Goal: Obtain resource: Obtain resource

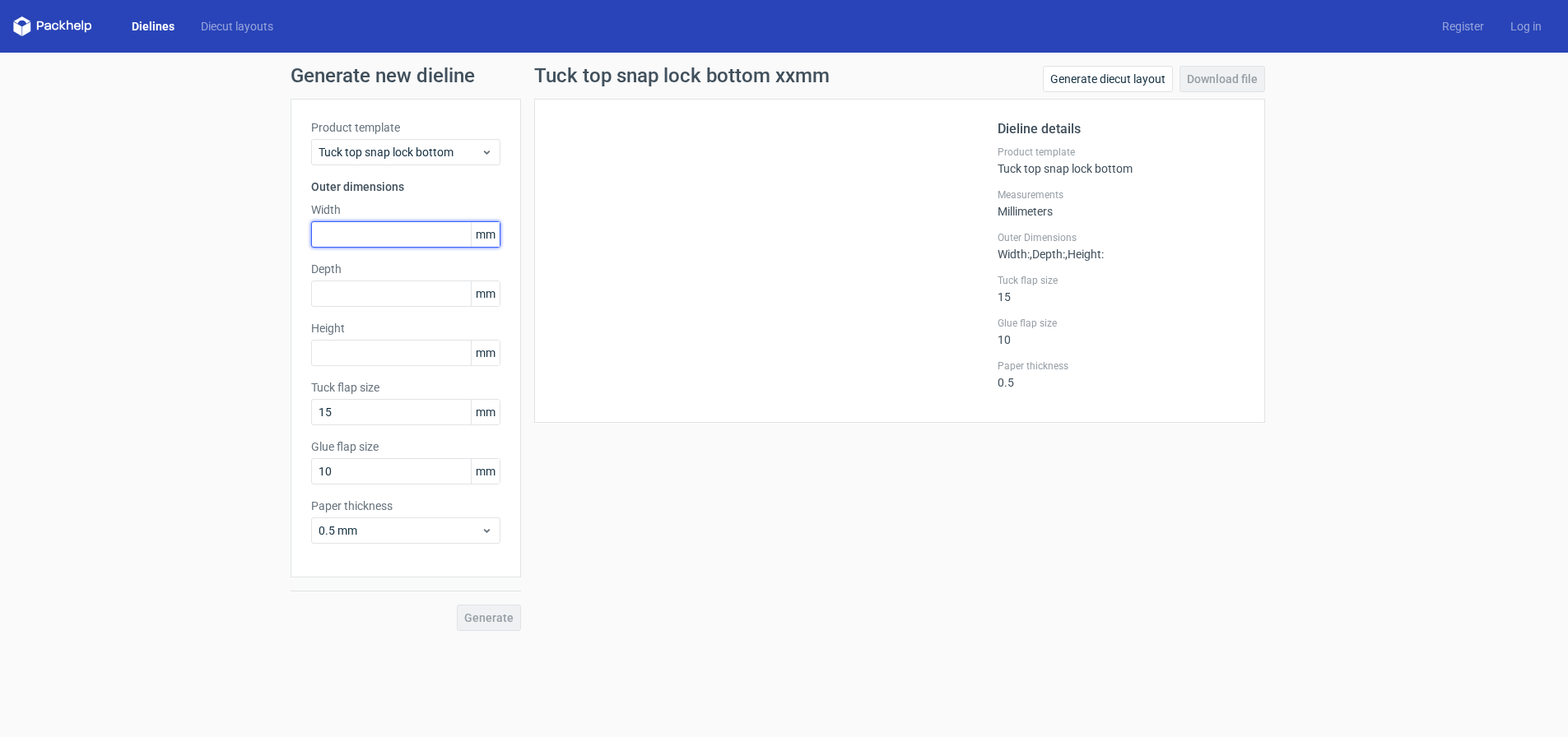
click at [382, 238] on input "text" at bounding box center [406, 234] width 189 height 26
type input "160"
click at [371, 300] on input "text" at bounding box center [406, 293] width 189 height 26
type input "41"
click at [380, 342] on input "text" at bounding box center [406, 352] width 189 height 26
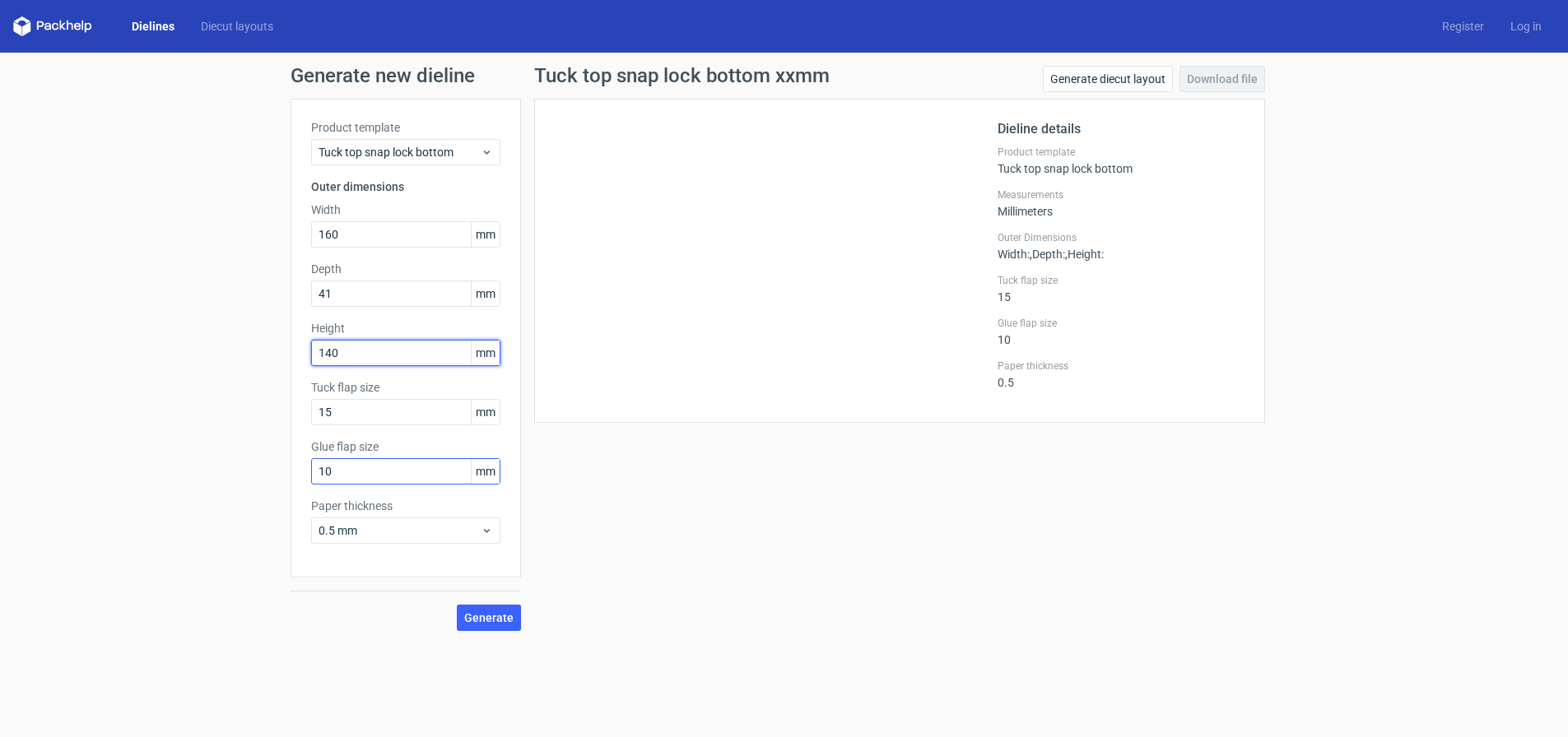
type input "140"
drag, startPoint x: 350, startPoint y: 471, endPoint x: 289, endPoint y: 471, distance: 61.0
click at [289, 471] on div "Generate new dieline Product template Tuck top snap lock bottom Outer dimension…" at bounding box center [784, 348] width 1568 height 591
type input "15"
click at [610, 485] on div "Tuck top snap lock bottom xxmm Generate diecut layout Download file Dieline det…" at bounding box center [899, 348] width 757 height 565
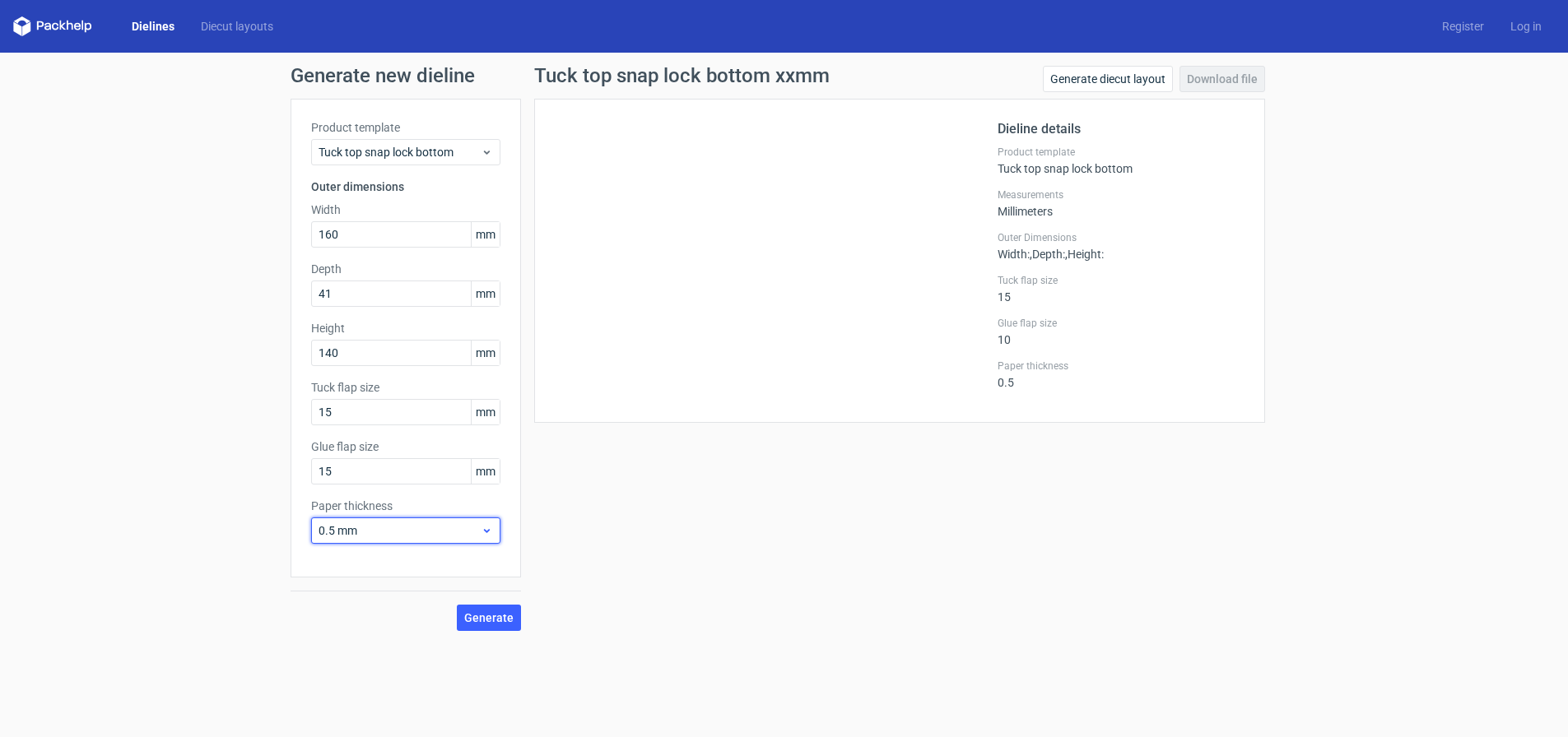
click at [452, 535] on span "0.5 mm" at bounding box center [399, 531] width 162 height 16
click at [602, 556] on div "Tuck top snap lock bottom xxmm Generate diecut layout Download file Dieline det…" at bounding box center [899, 348] width 757 height 565
click at [484, 524] on icon at bounding box center [486, 531] width 13 height 14
click at [505, 616] on span "Generate" at bounding box center [488, 618] width 49 height 12
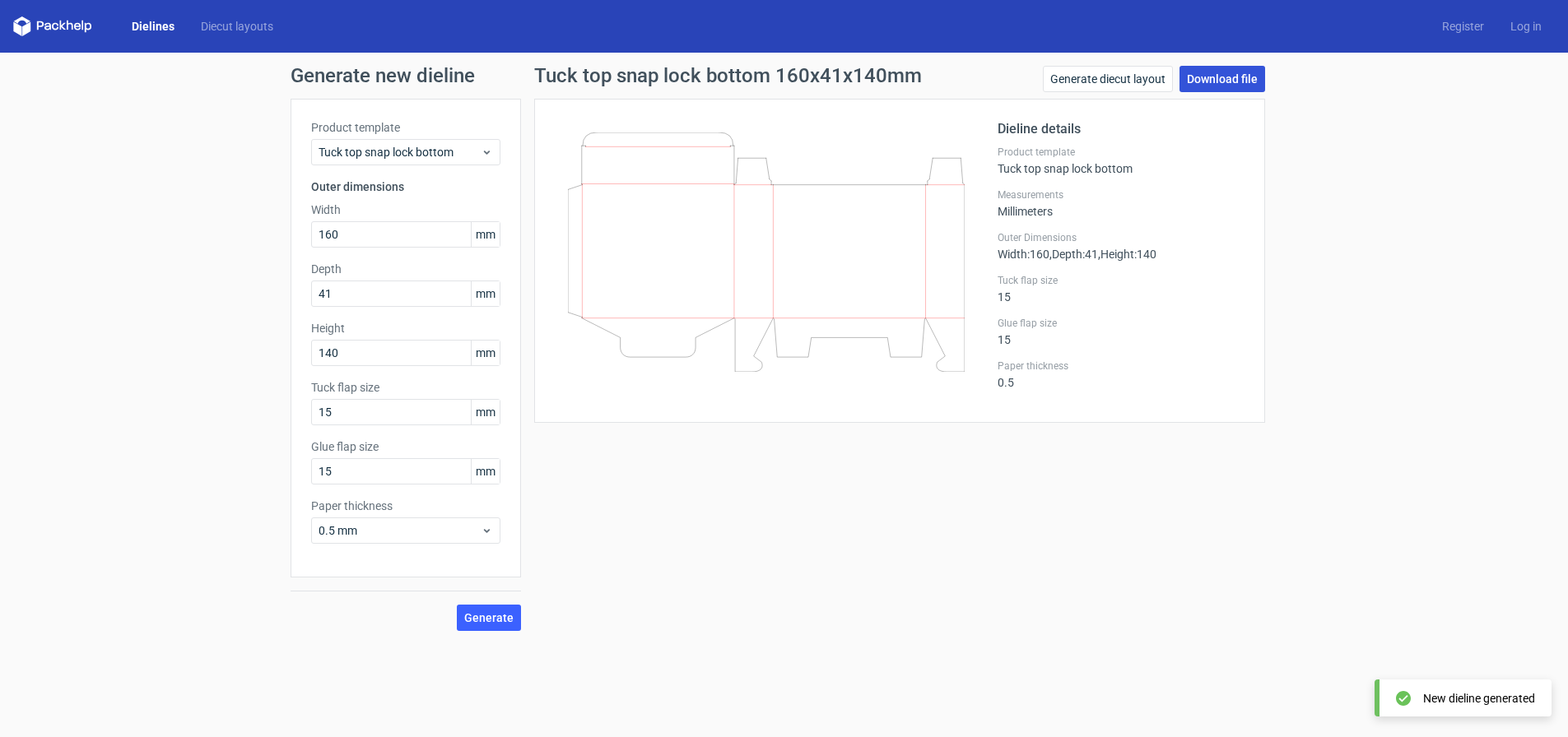
click at [1205, 75] on link "Download file" at bounding box center [1223, 78] width 86 height 26
click at [466, 169] on div "Product template Tuck top snap lock bottom Outer dimensions Width 160 mm Depth …" at bounding box center [405, 338] width 231 height 479
click at [468, 143] on div "Tuck top snap lock bottom" at bounding box center [406, 151] width 189 height 26
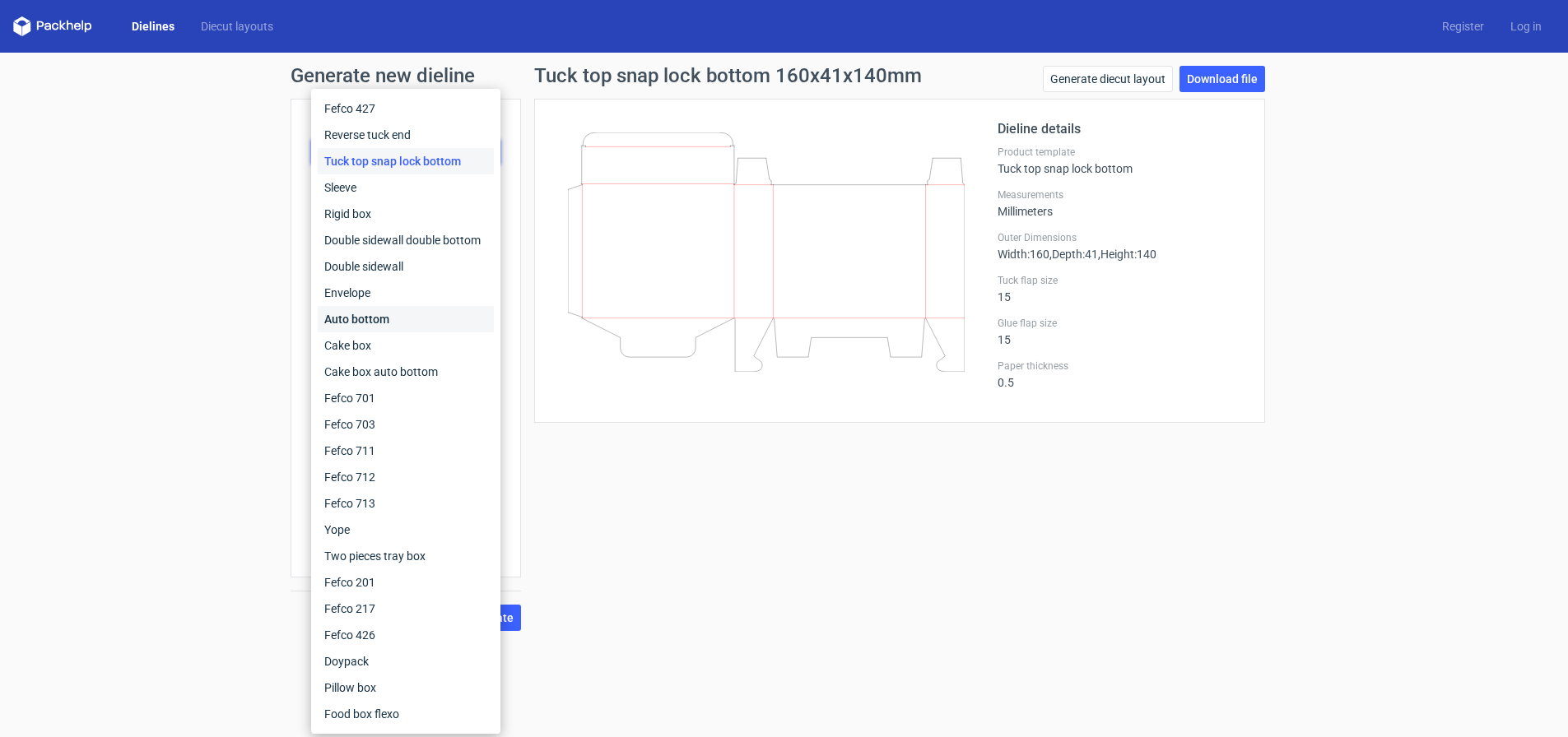
click at [426, 320] on div "Auto bottom" at bounding box center [405, 318] width 177 height 26
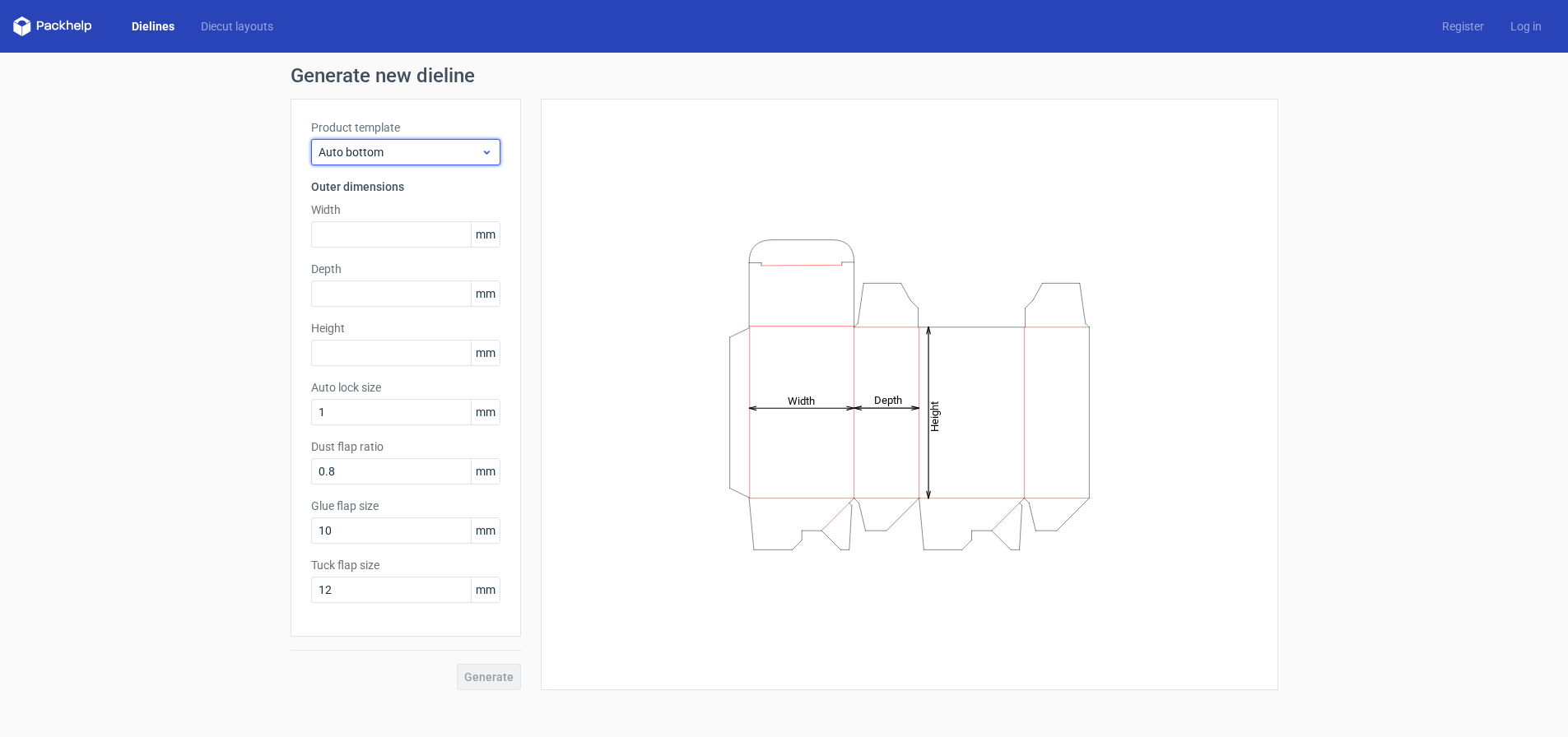
click at [440, 156] on span "Auto bottom" at bounding box center [399, 151] width 162 height 16
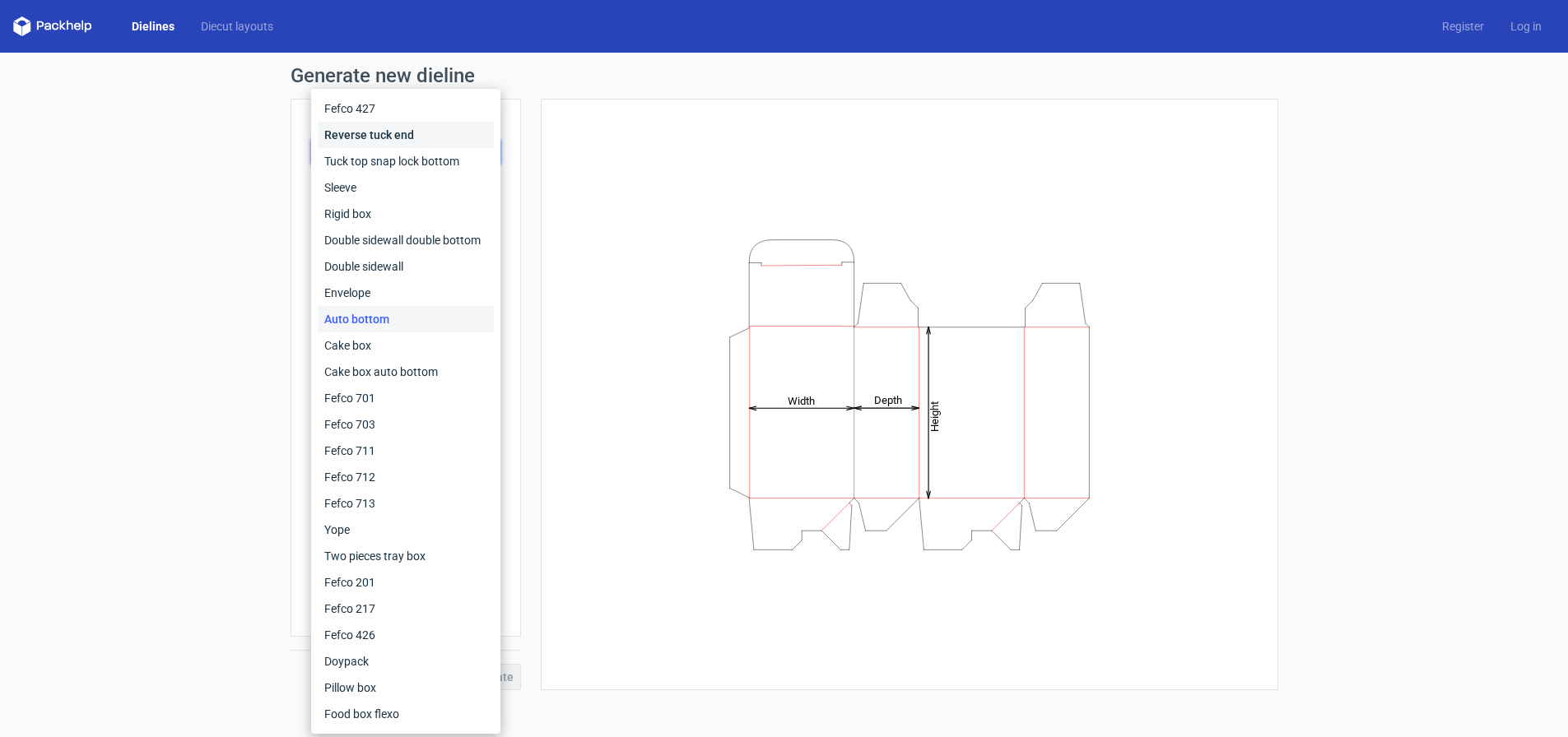
click at [405, 136] on div "Reverse tuck end" at bounding box center [405, 134] width 177 height 26
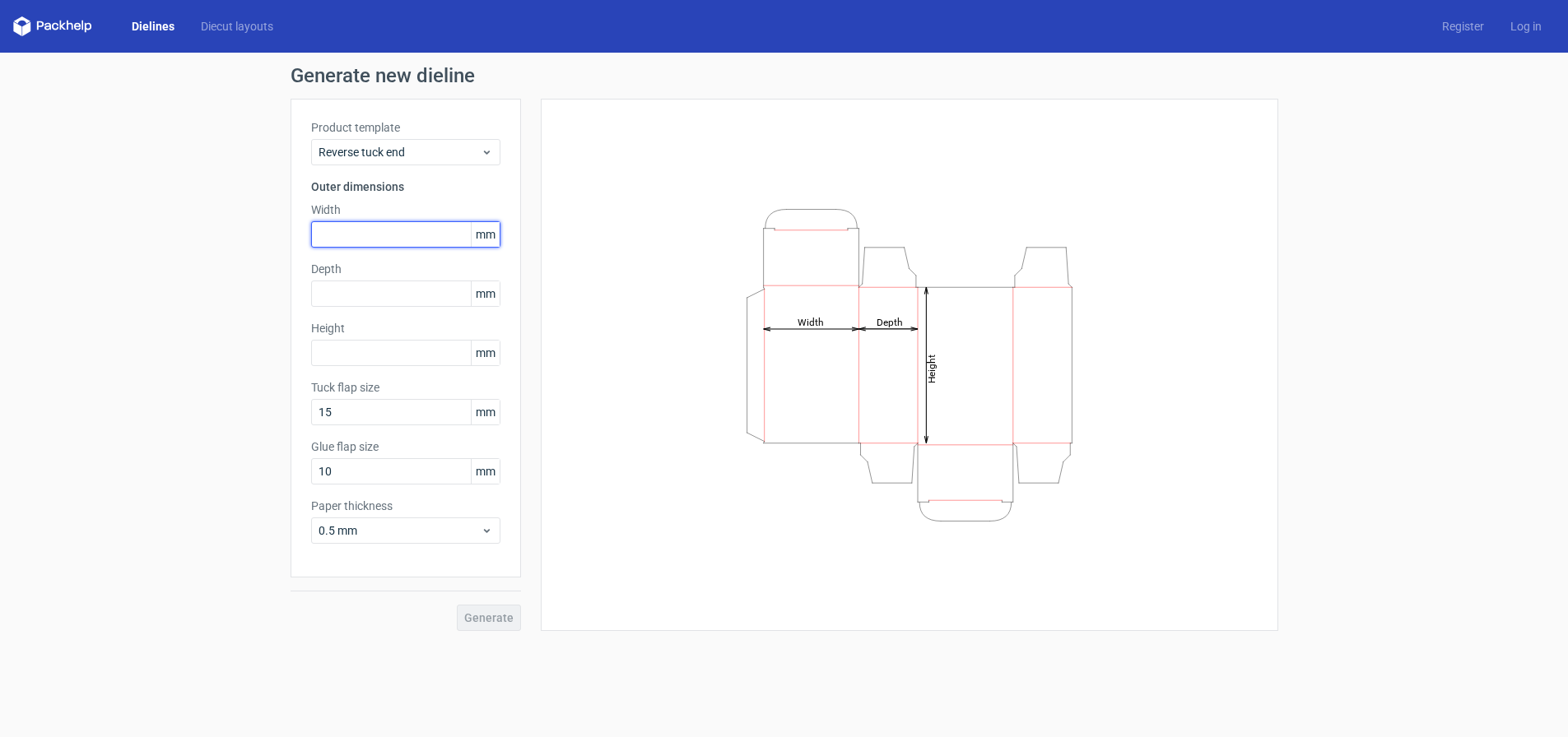
click at [371, 236] on input "text" at bounding box center [406, 234] width 189 height 26
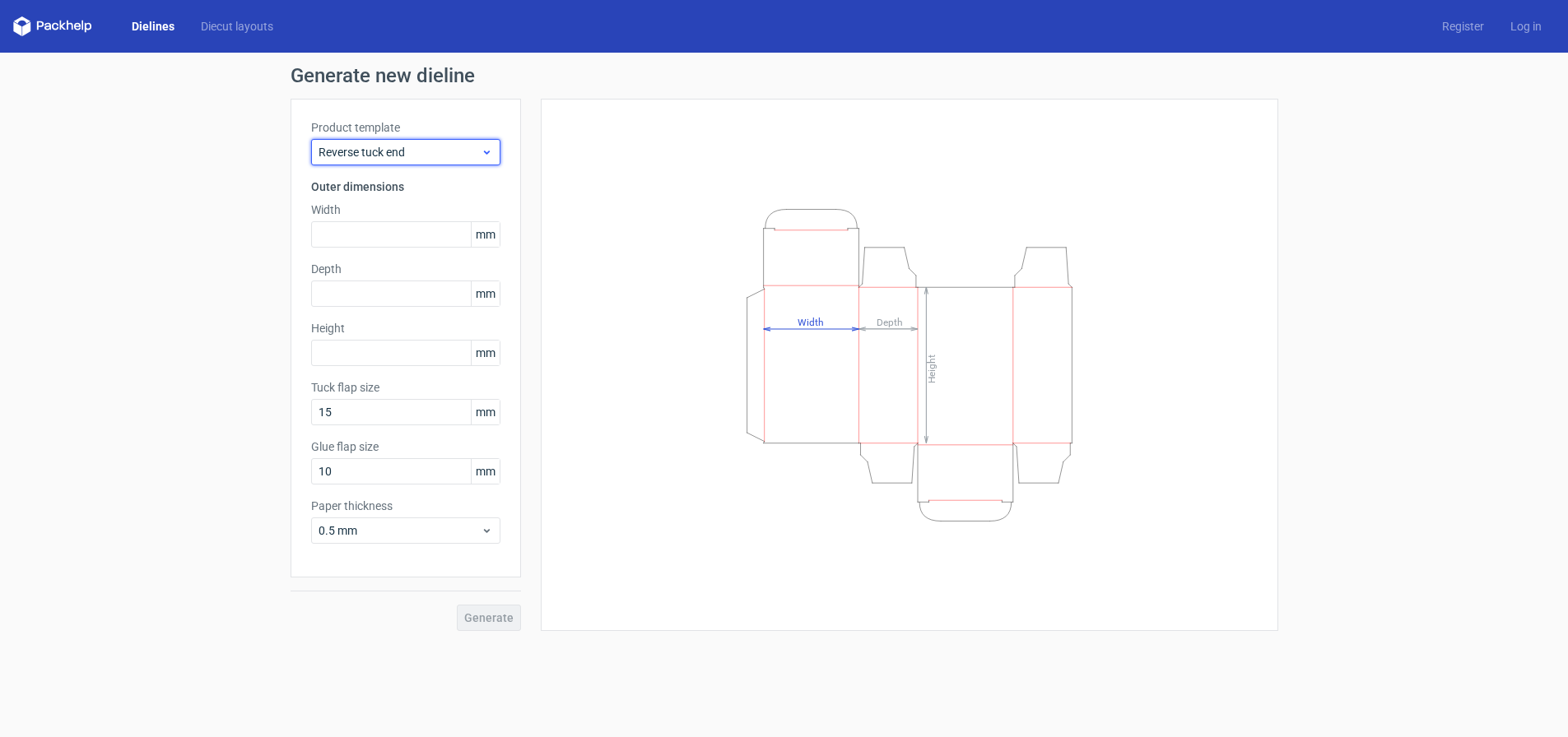
click at [399, 156] on span "Reverse tuck end" at bounding box center [399, 151] width 162 height 16
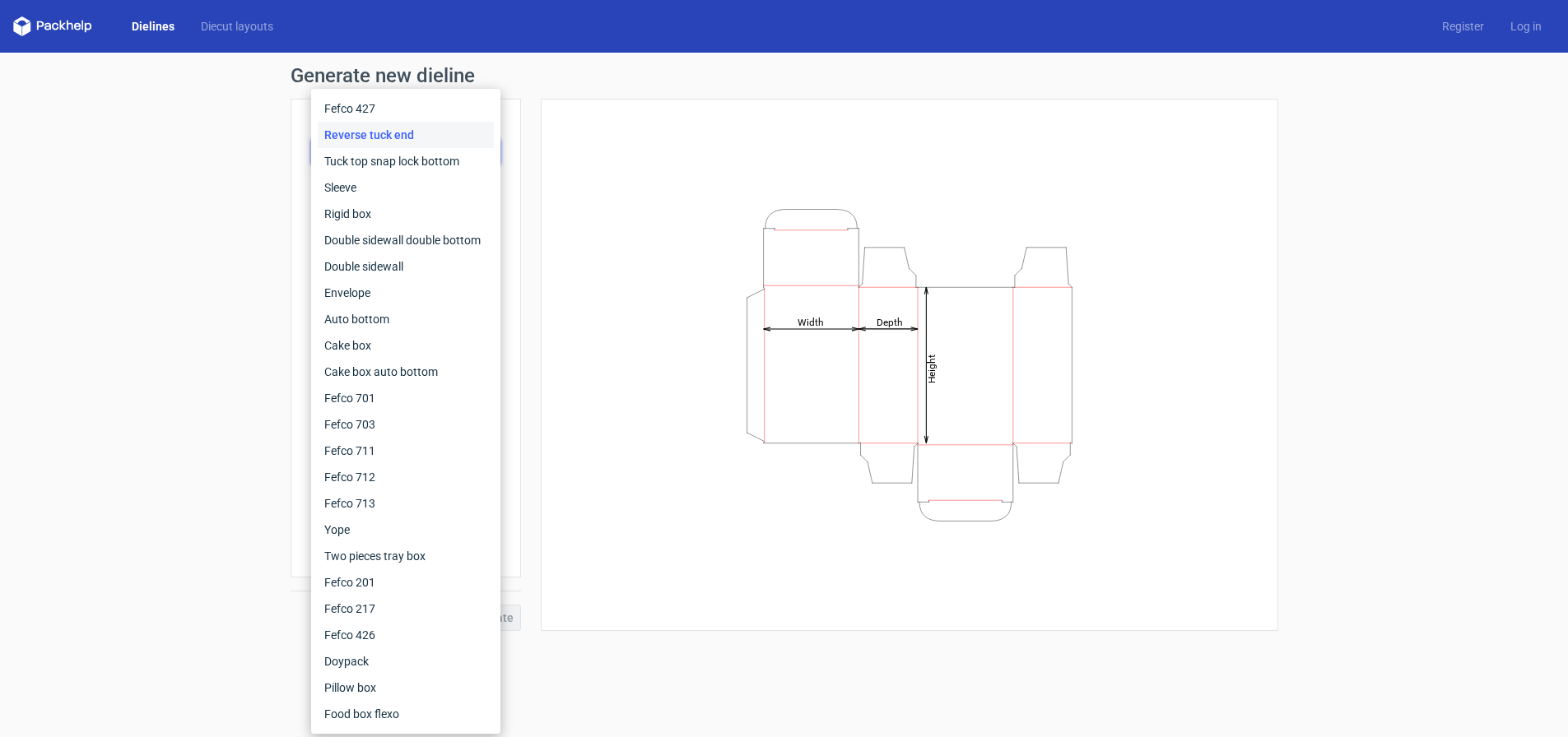
click at [601, 94] on div "Generate new dieline Product template Reverse tuck end Outer dimensions Width m…" at bounding box center [784, 348] width 988 height 565
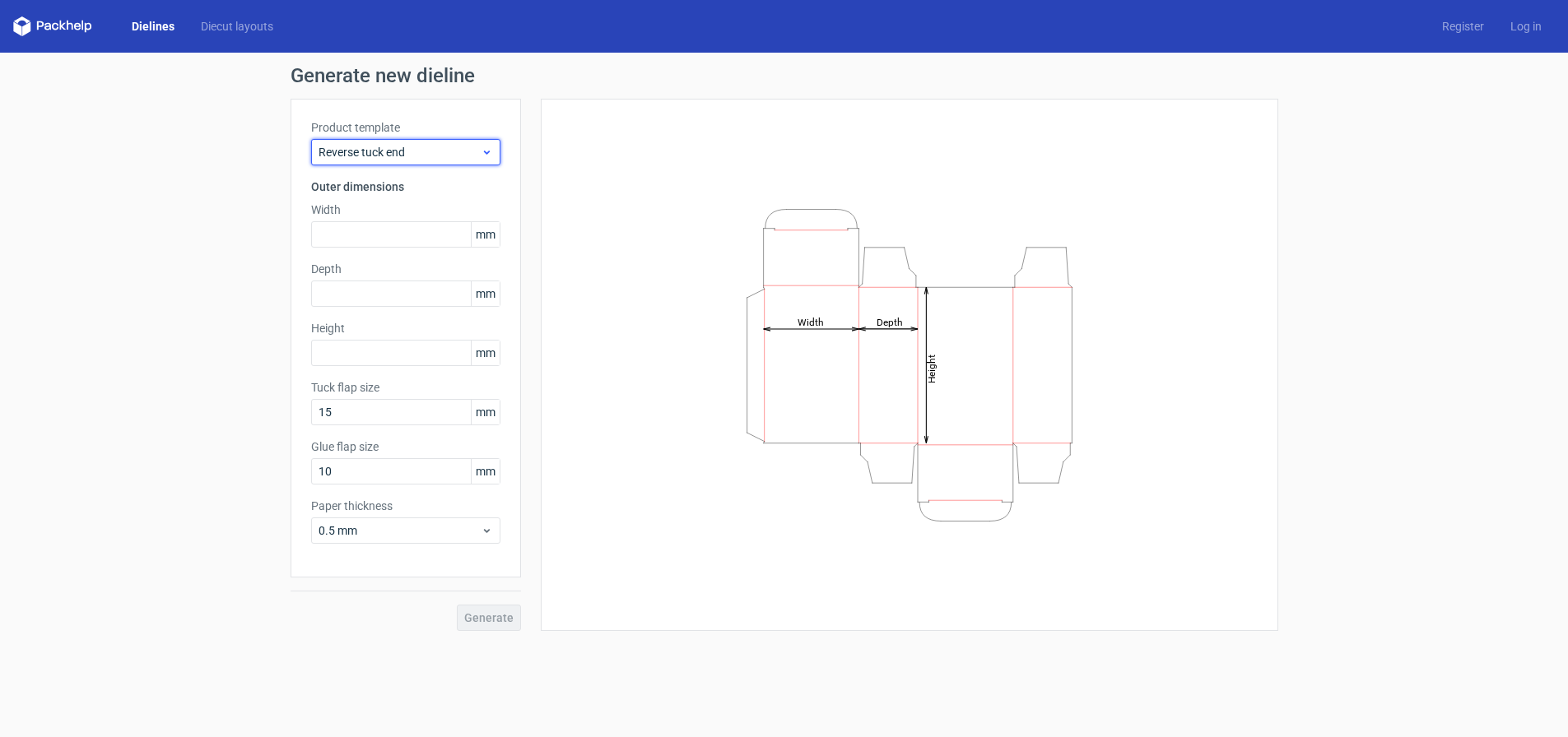
click at [390, 158] on span "Reverse tuck end" at bounding box center [399, 151] width 162 height 16
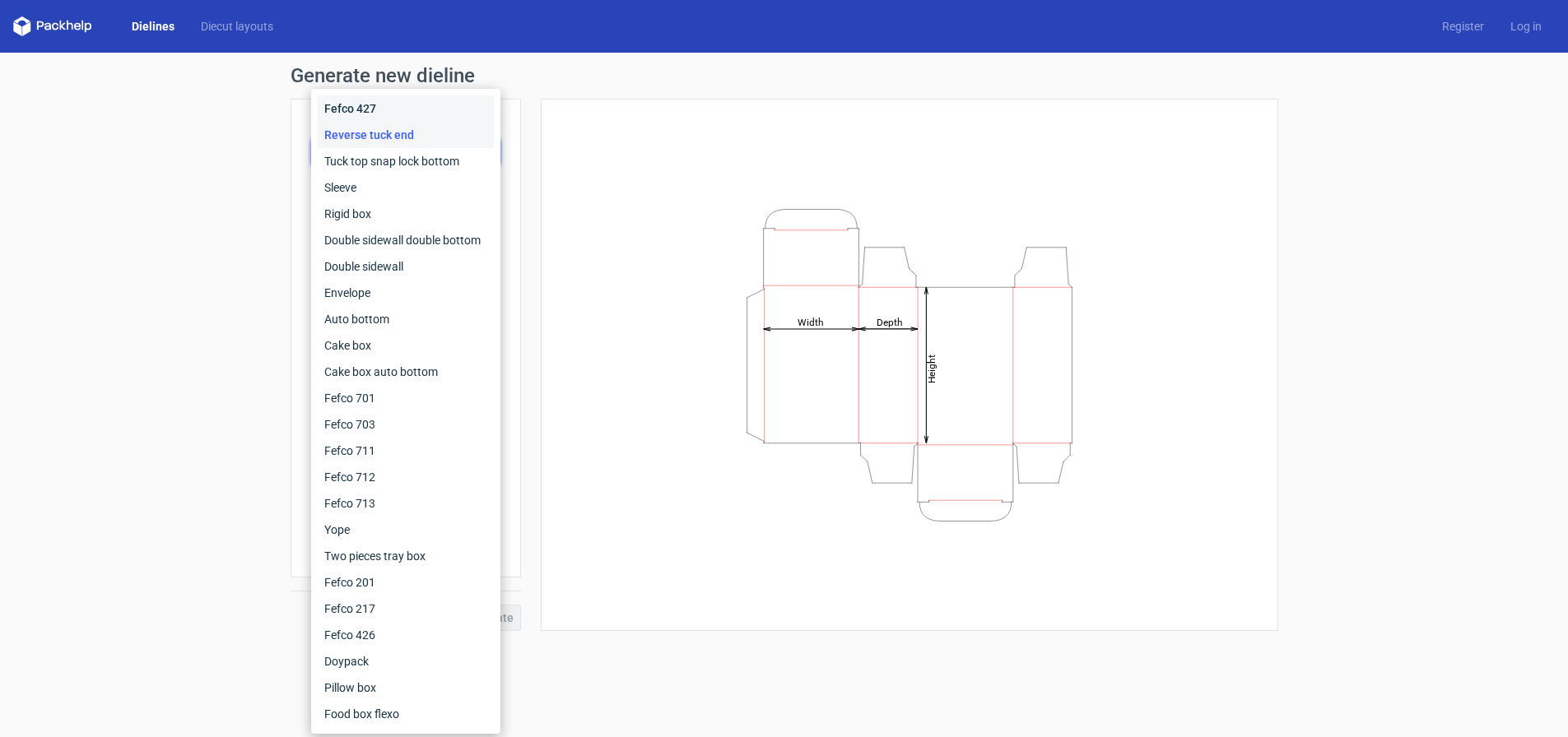
click at [377, 109] on div "Fefco 427" at bounding box center [405, 108] width 177 height 26
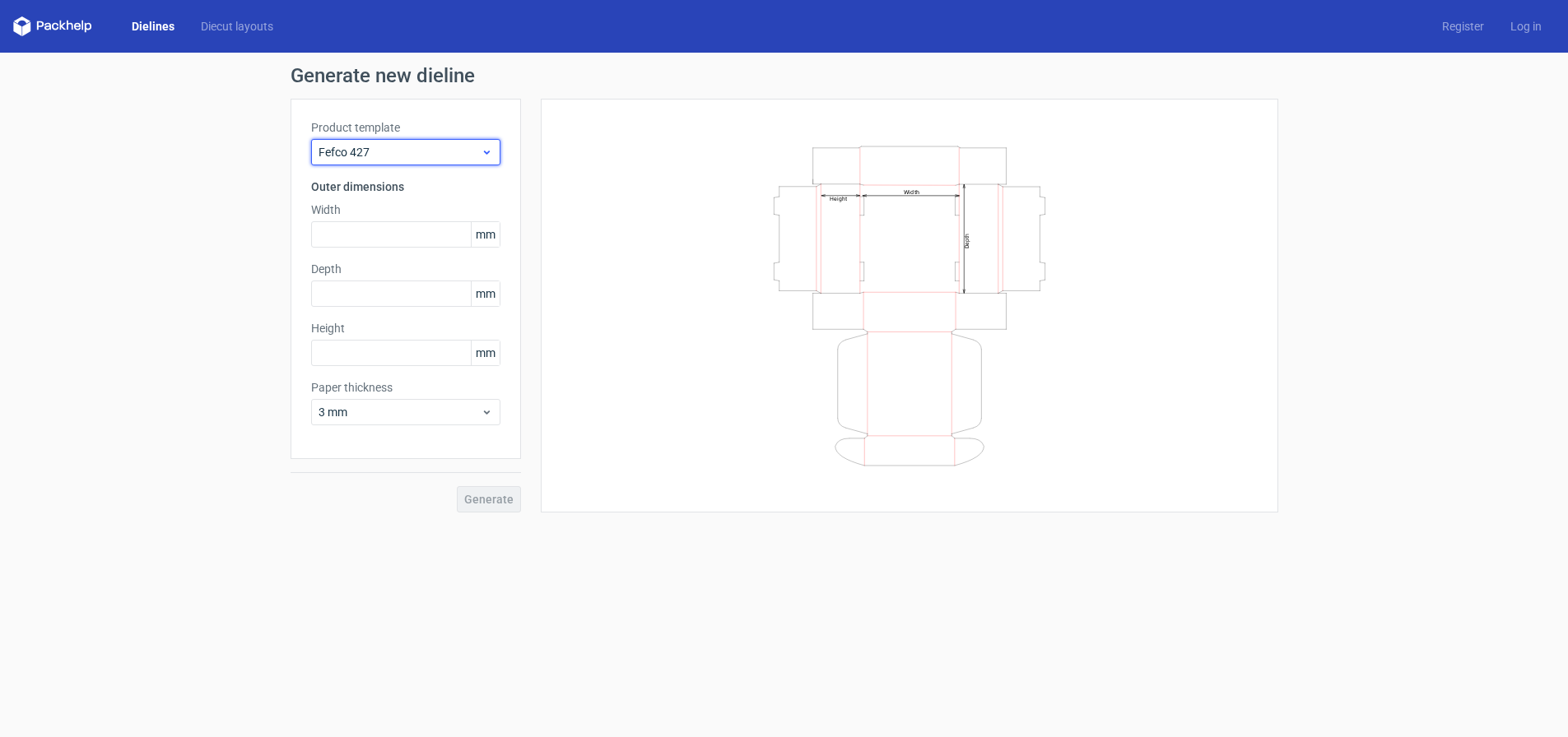
click at [431, 143] on div "Fefco 427" at bounding box center [406, 151] width 189 height 26
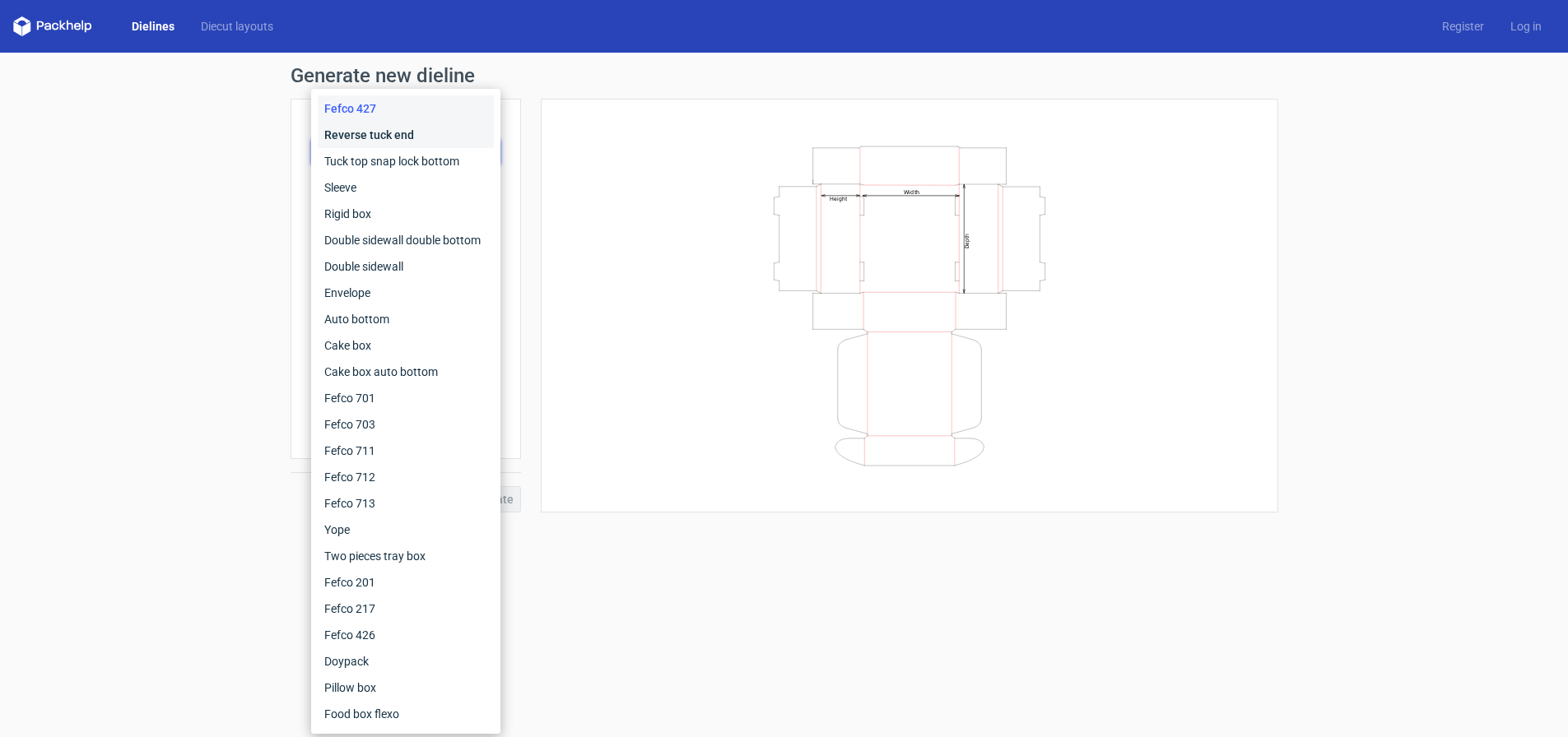
click at [418, 131] on div "Reverse tuck end" at bounding box center [405, 134] width 177 height 26
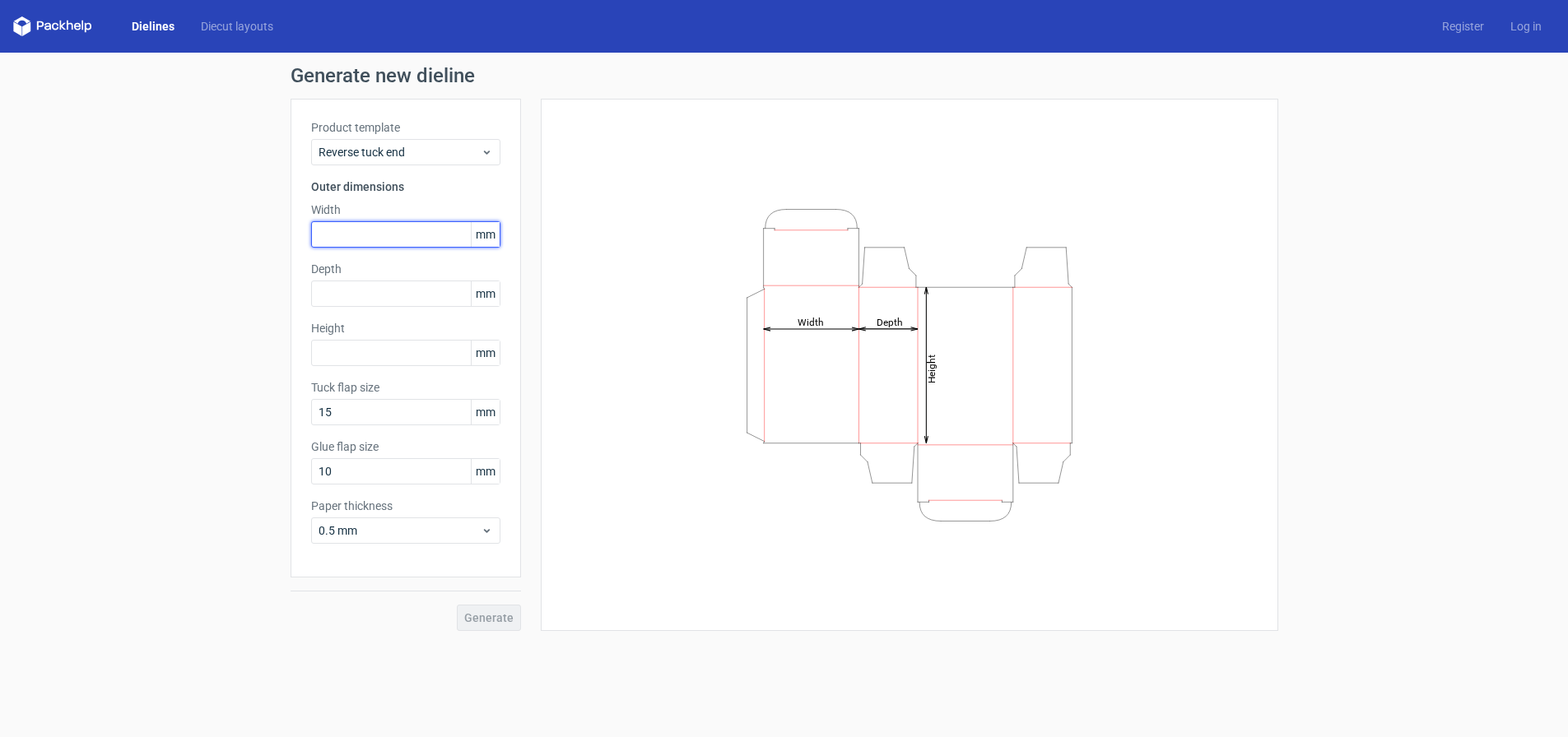
click at [394, 228] on input "text" at bounding box center [406, 234] width 189 height 26
type input "160"
click at [398, 295] on input "text" at bounding box center [406, 293] width 189 height 26
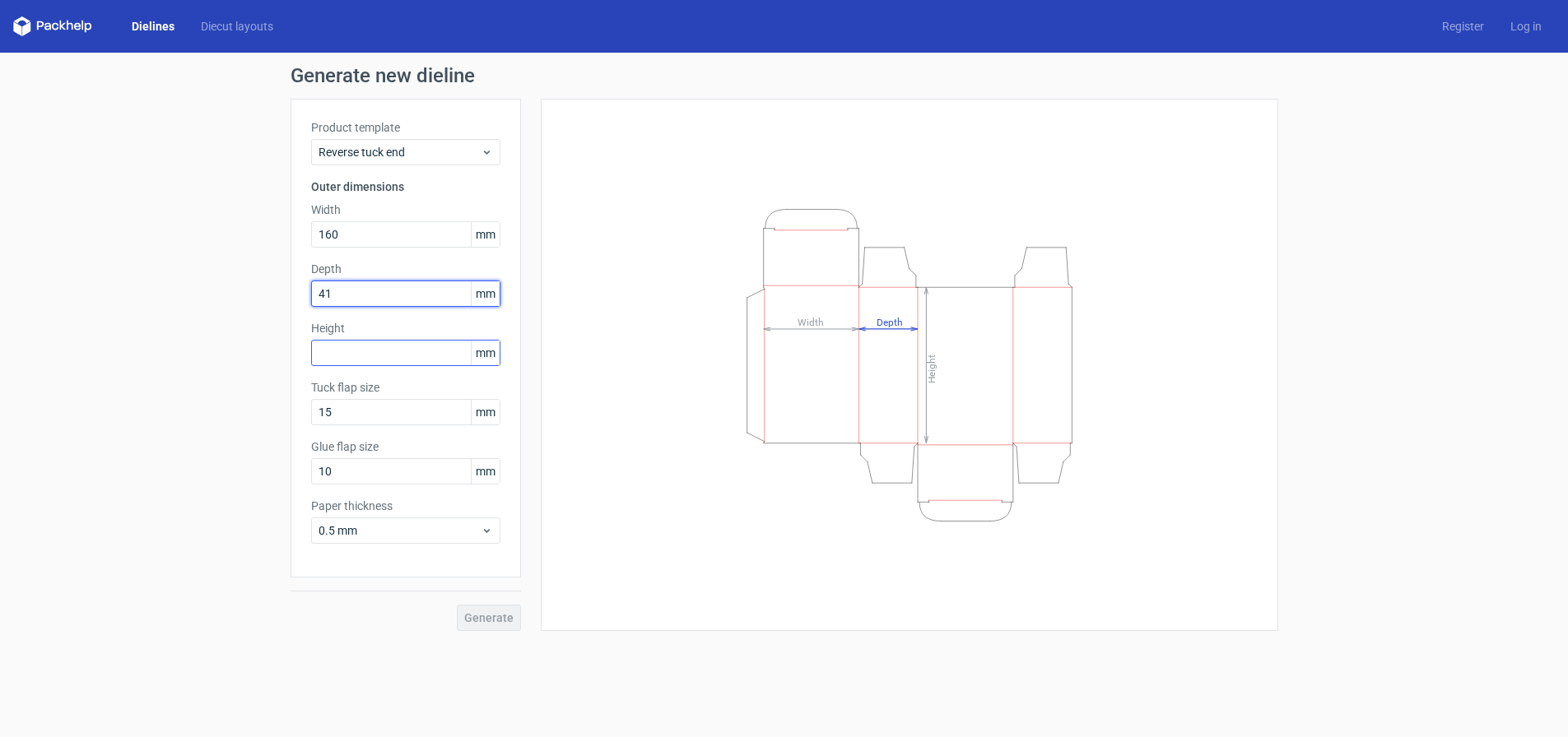
type input "41"
click at [416, 362] on input "text" at bounding box center [406, 352] width 189 height 26
type input "140"
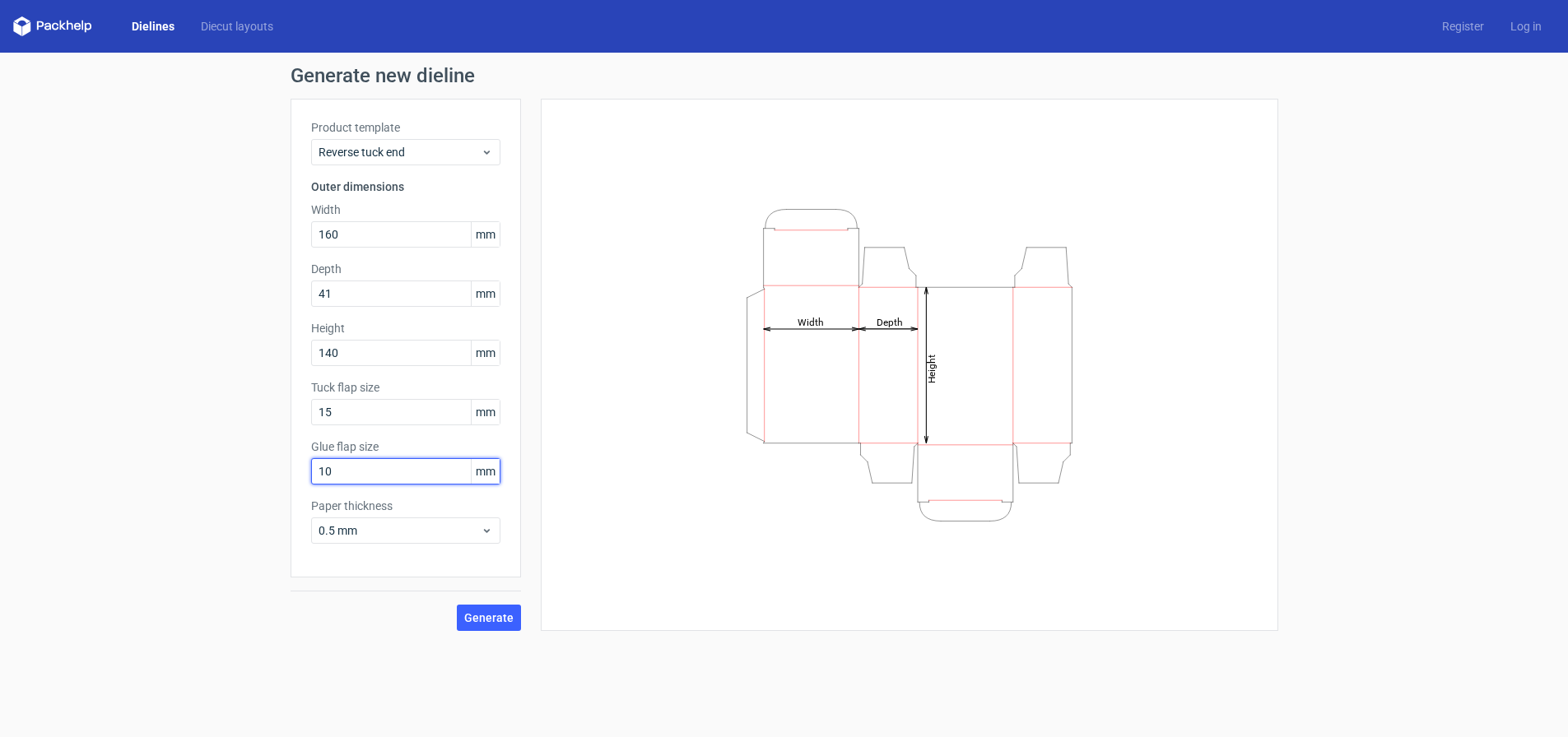
drag, startPoint x: 350, startPoint y: 480, endPoint x: 236, endPoint y: 480, distance: 114.0
click at [236, 480] on div "Generate new dieline Product template Reverse tuck end Outer dimensions Width 1…" at bounding box center [784, 348] width 1568 height 591
type input "15"
click at [492, 613] on span "Generate" at bounding box center [488, 618] width 49 height 12
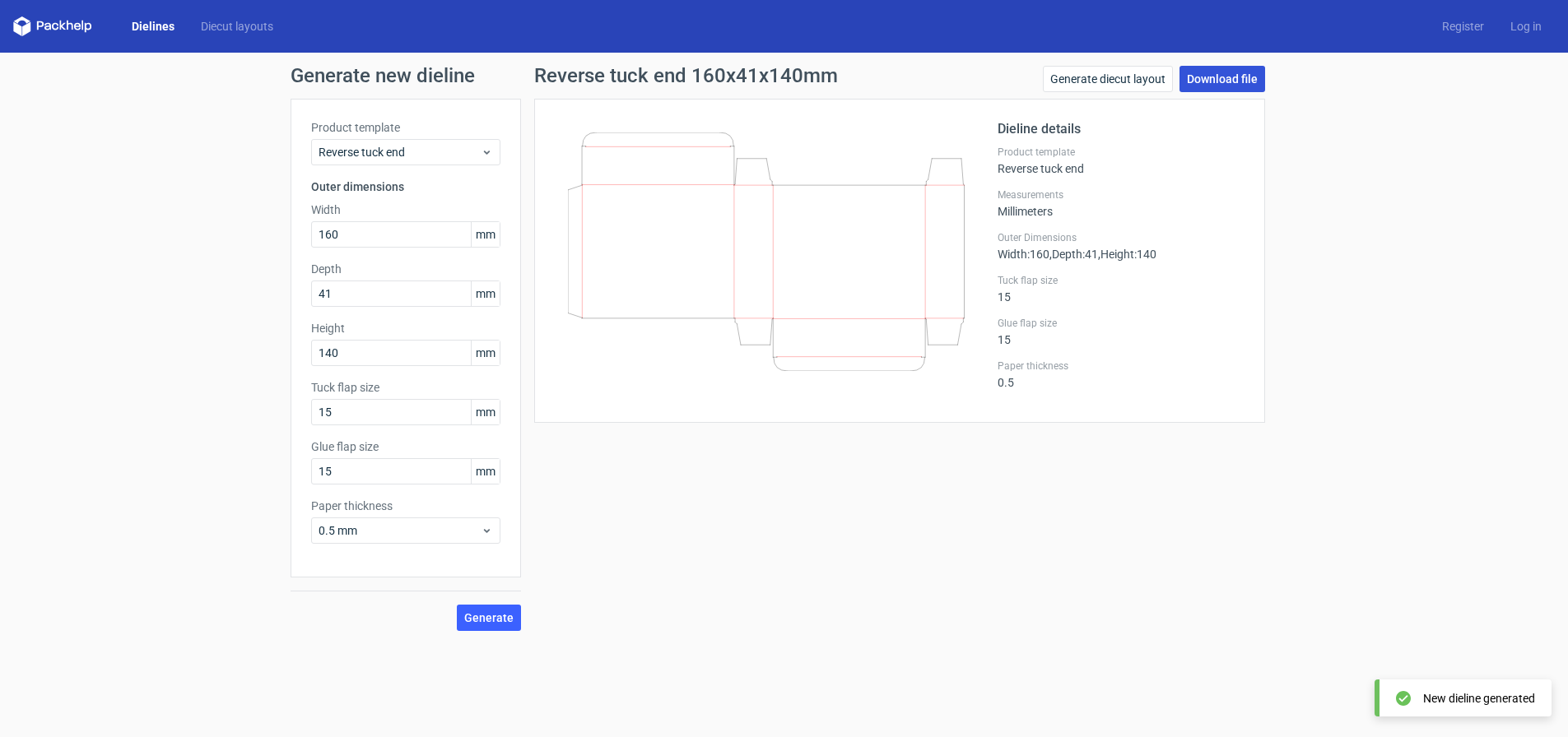
click at [1225, 68] on link "Download file" at bounding box center [1223, 78] width 86 height 26
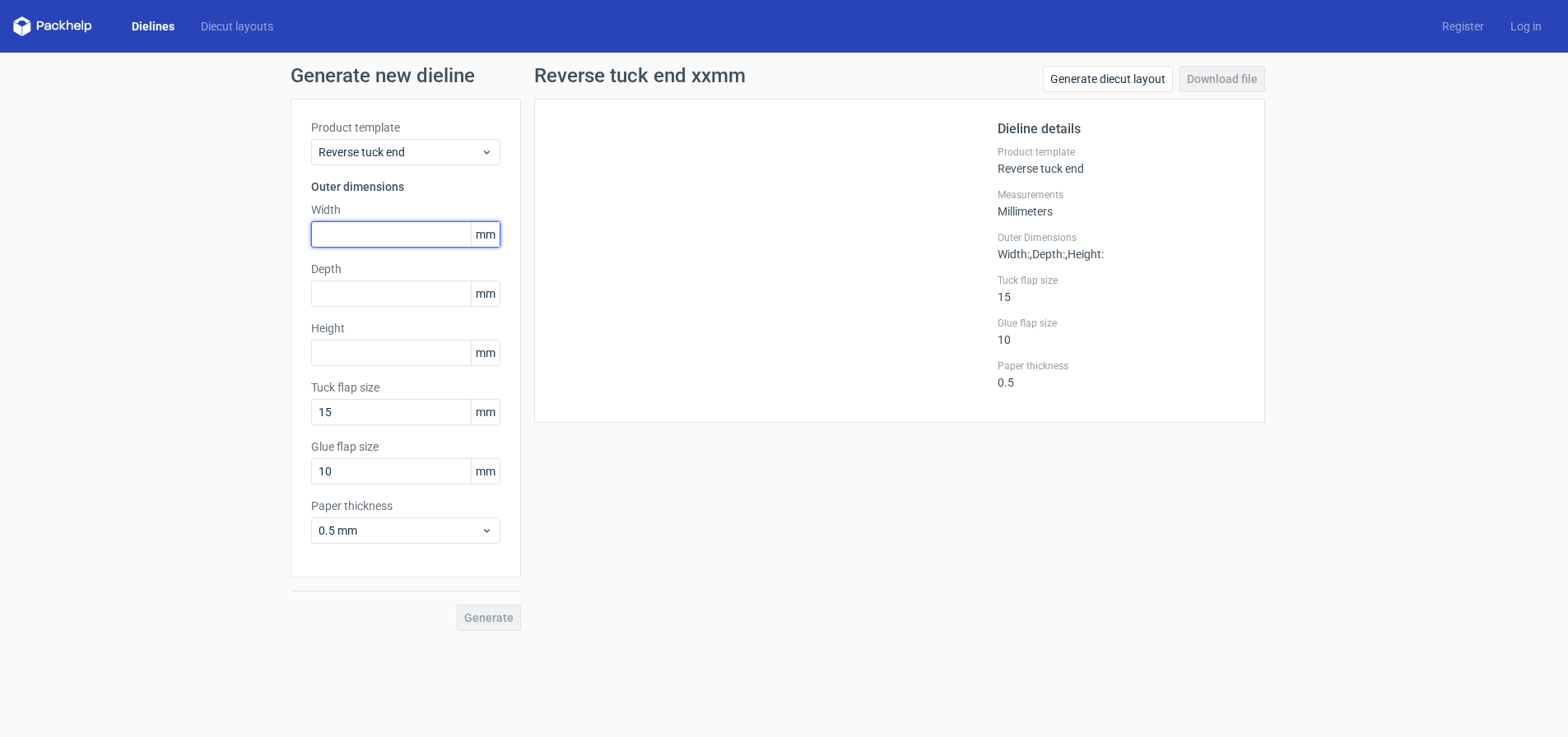
click at [346, 237] on input "text" at bounding box center [406, 234] width 189 height 26
type input "160"
click at [406, 304] on input "text" at bounding box center [406, 293] width 189 height 26
type input "41"
click at [426, 350] on input "text" at bounding box center [406, 352] width 189 height 26
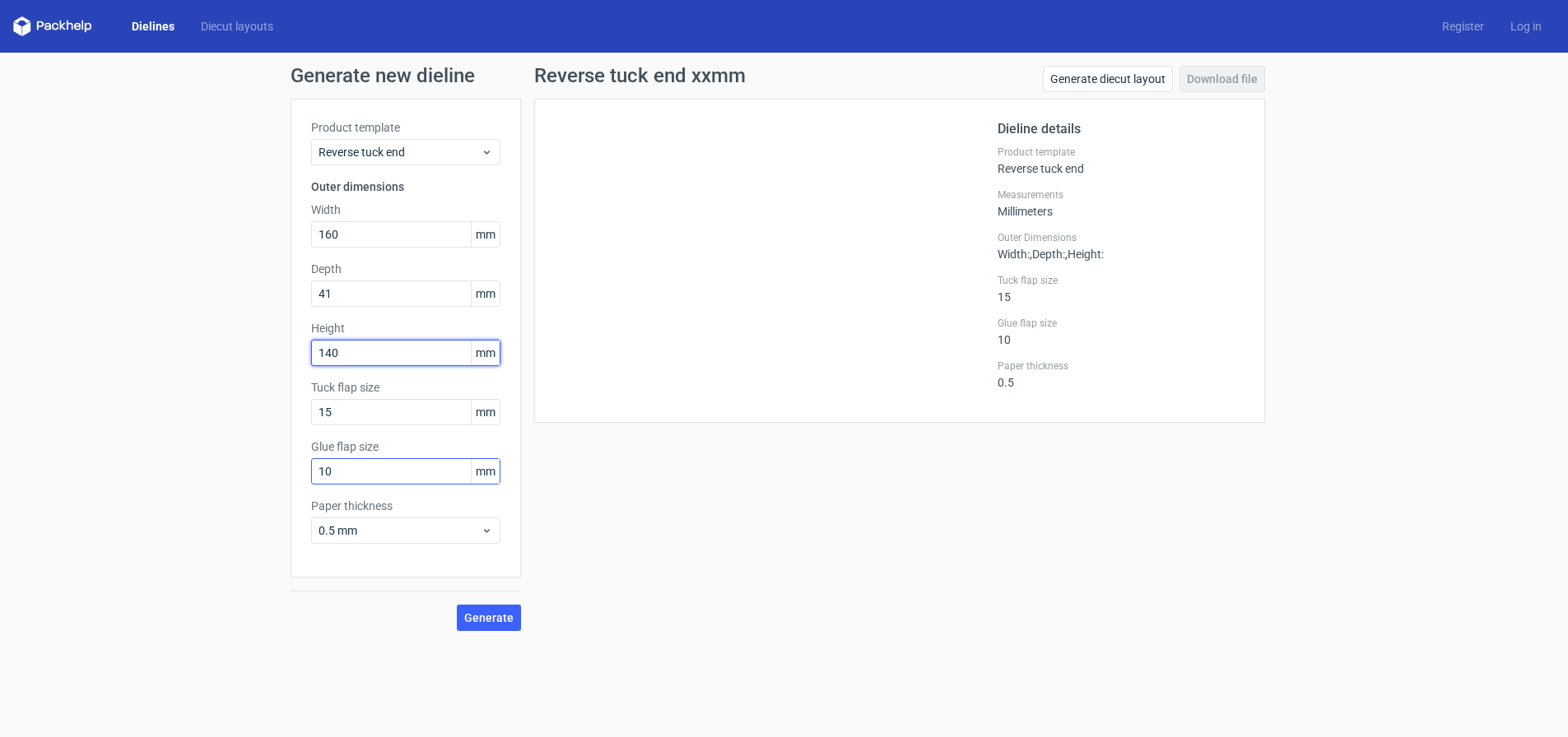
type input "140"
click at [334, 491] on div "Product template Reverse tuck end Outer dimensions Width 160 mm Depth 41 mm Hei…" at bounding box center [405, 338] width 231 height 479
drag, startPoint x: 290, startPoint y: 468, endPoint x: 230, endPoint y: 468, distance: 60.0
click at [230, 468] on div "Generate new dieline Product template Reverse tuck end Outer dimensions Width 1…" at bounding box center [784, 348] width 1568 height 591
type input "15"
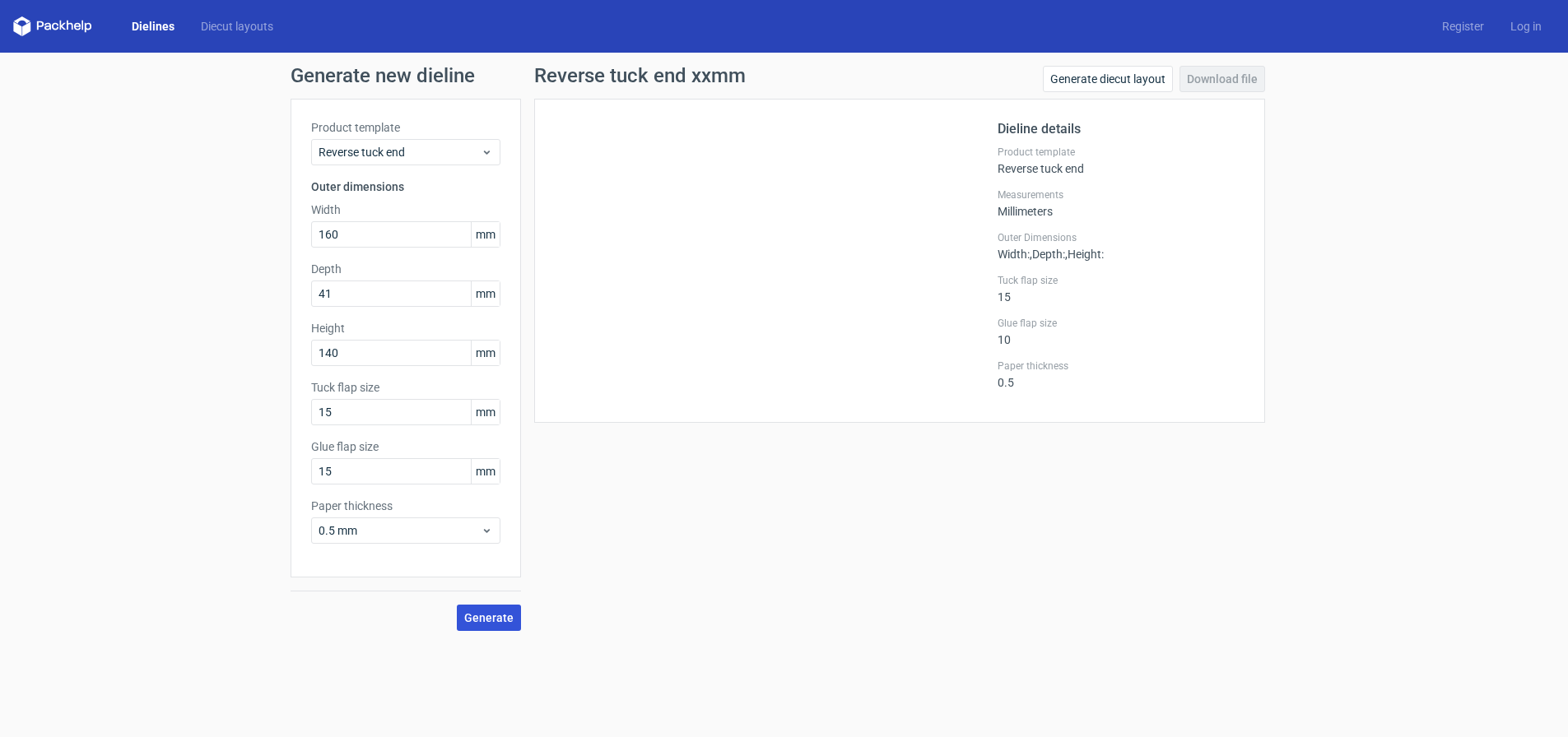
click at [492, 625] on button "Generate" at bounding box center [489, 617] width 65 height 26
click at [1119, 80] on link "Generate diecut layout" at bounding box center [1108, 78] width 130 height 26
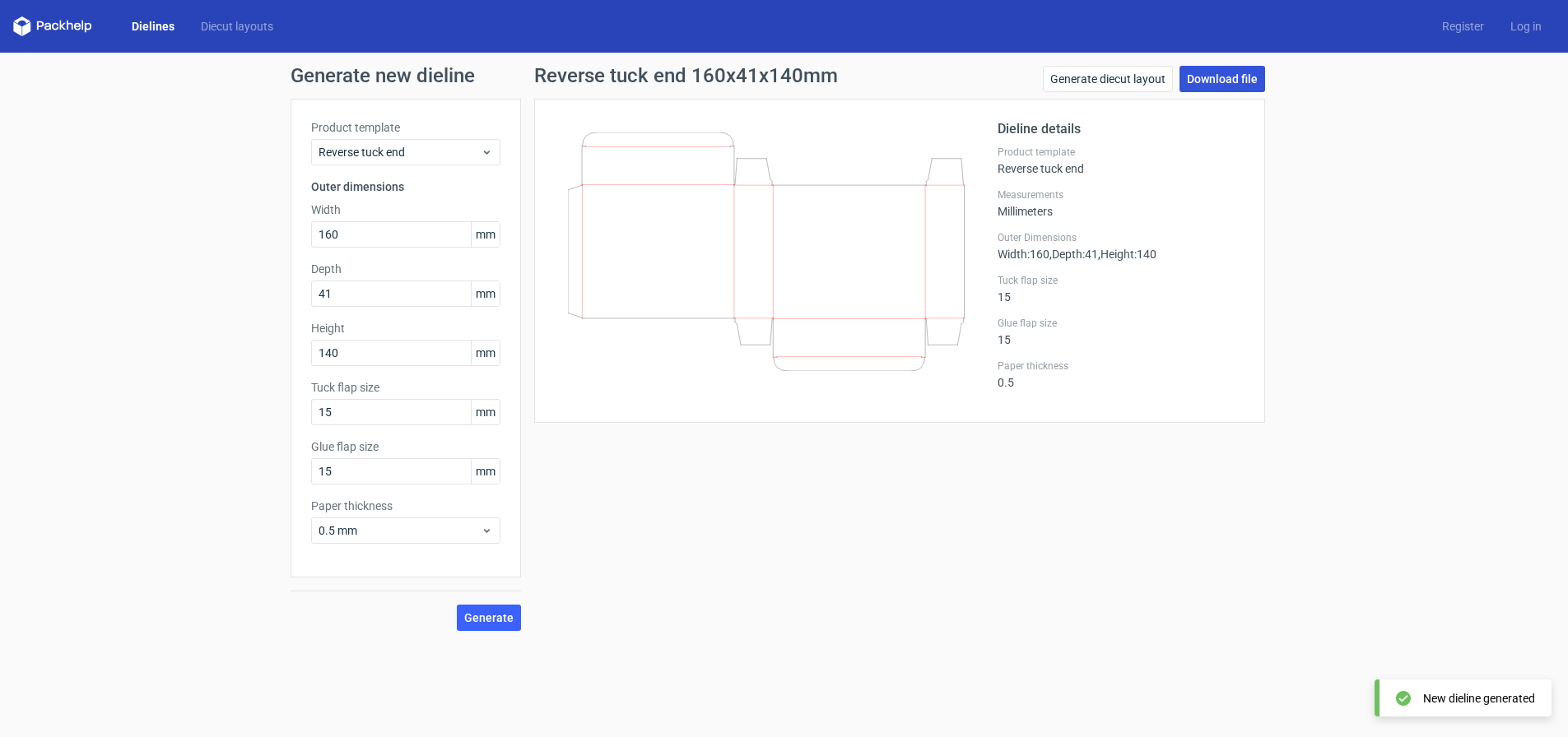
click at [1231, 75] on link "Download file" at bounding box center [1223, 78] width 86 height 26
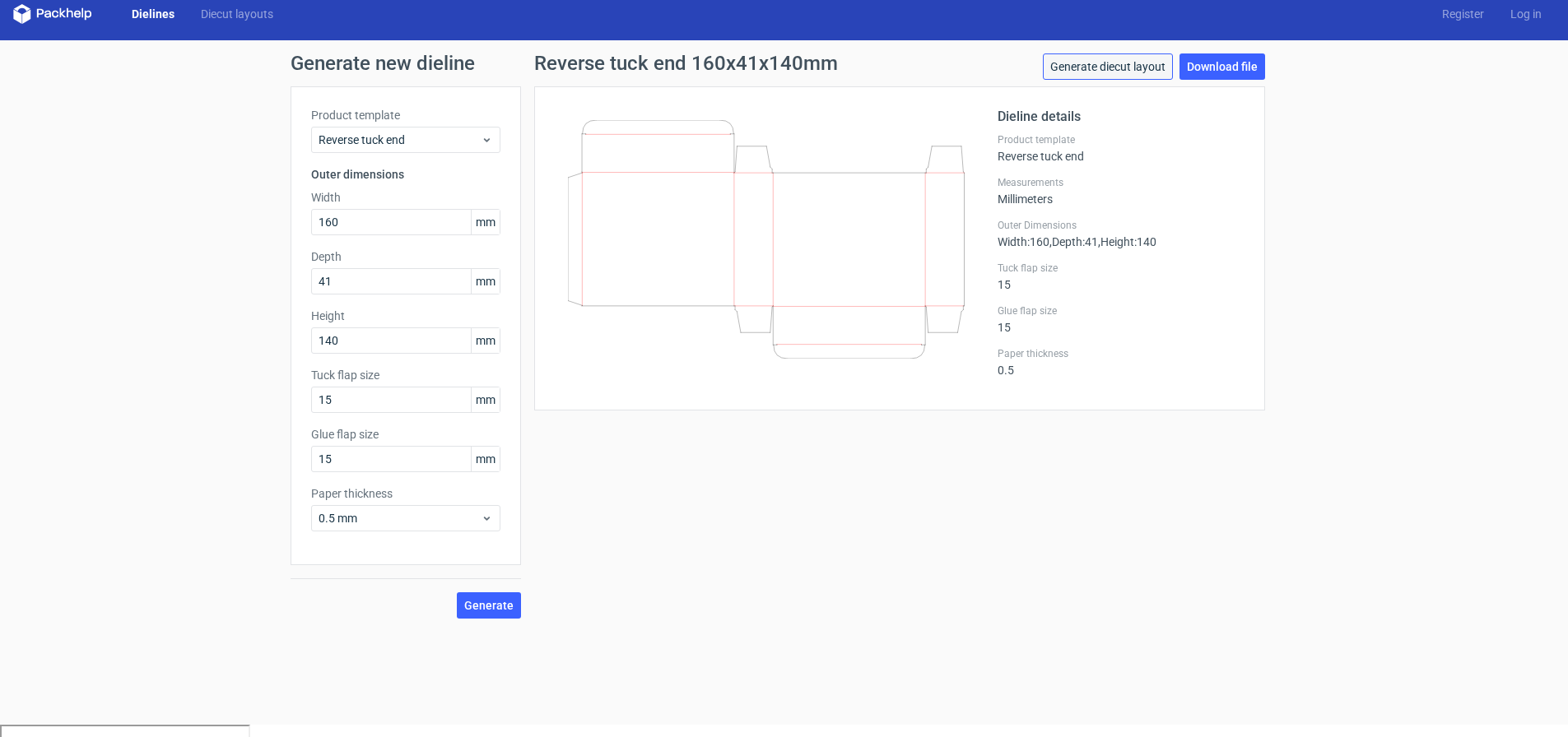
click at [1116, 53] on link "Generate diecut layout" at bounding box center [1108, 66] width 130 height 26
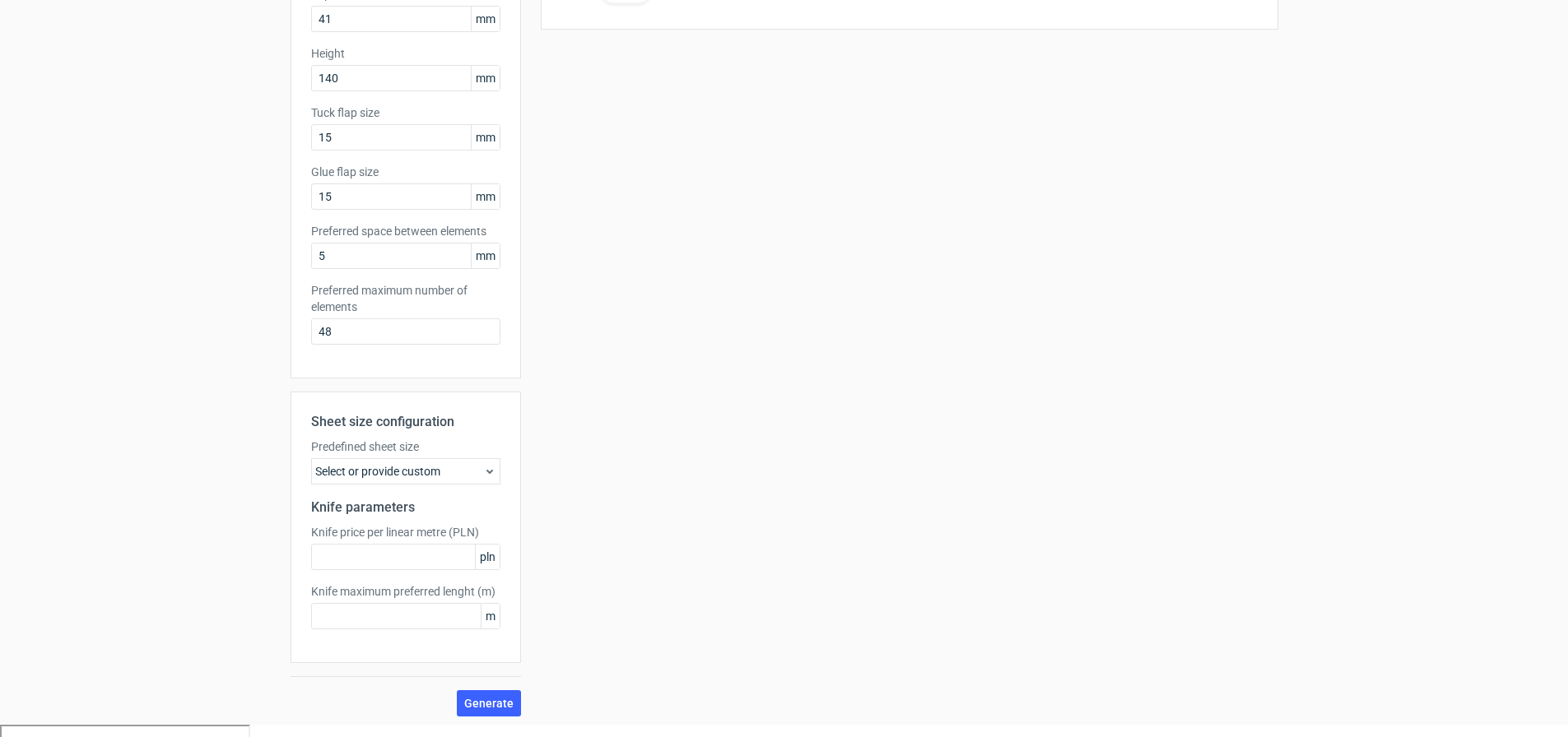
scroll to position [267, 0]
click at [475, 702] on span "Generate" at bounding box center [488, 698] width 49 height 12
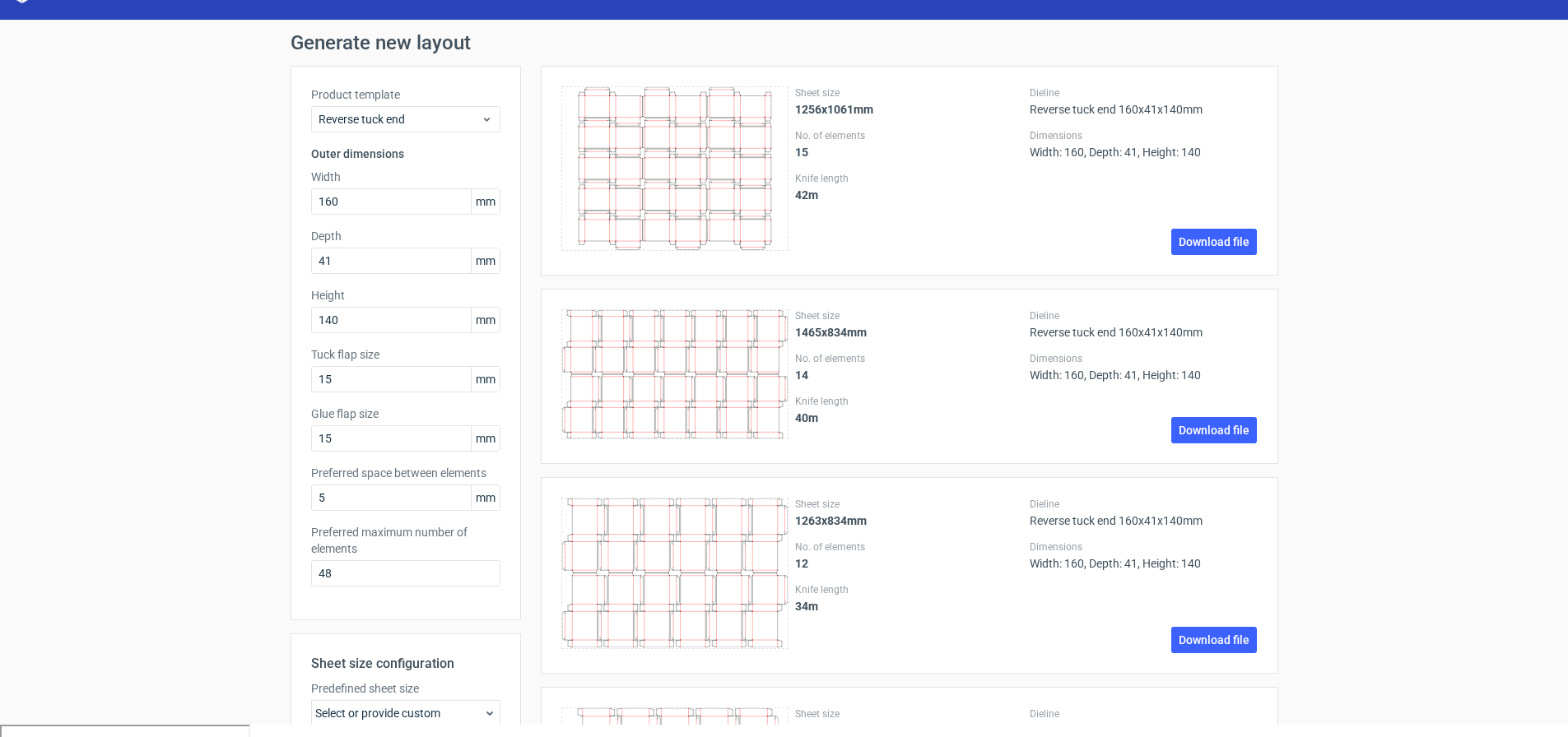
scroll to position [0, 0]
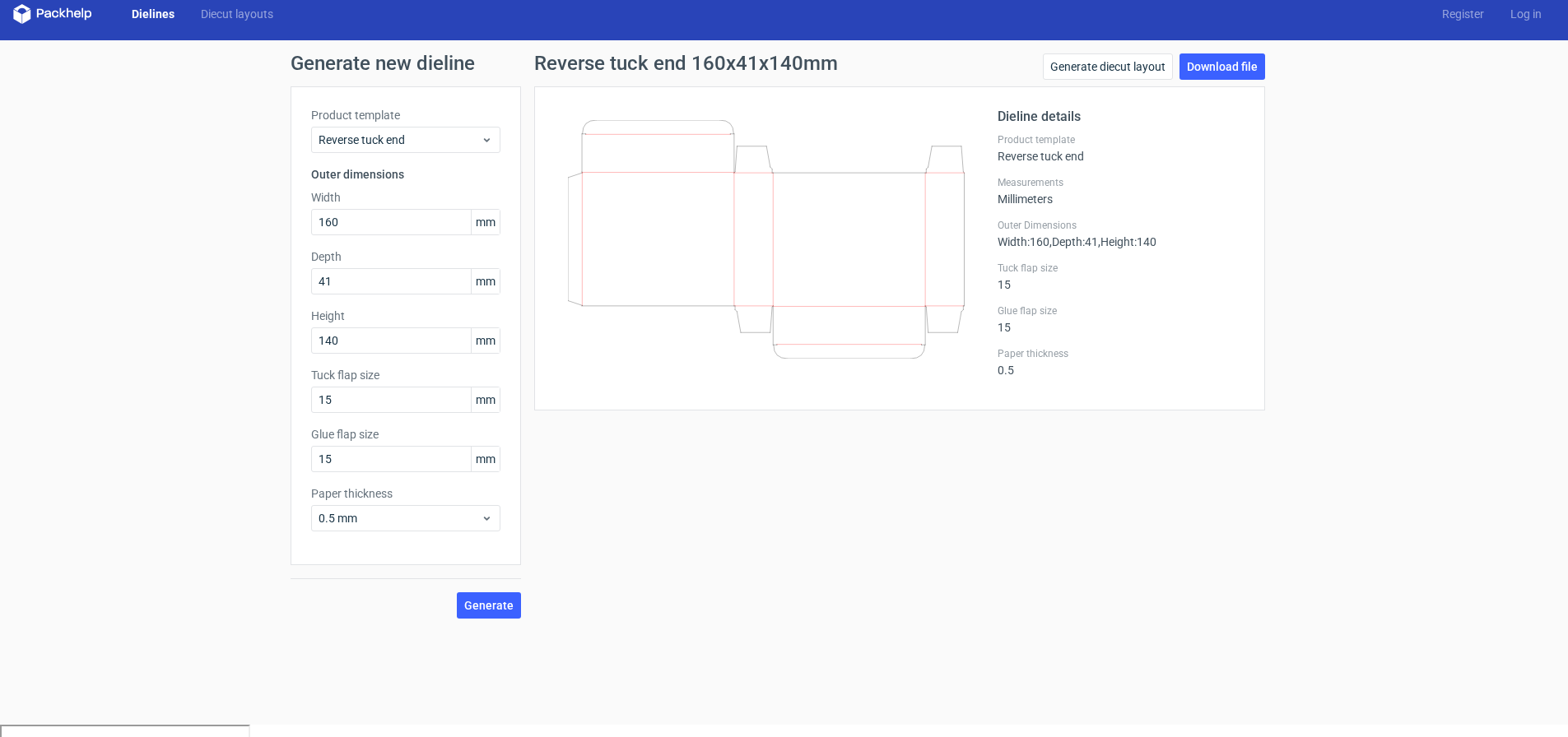
drag, startPoint x: 905, startPoint y: 278, endPoint x: 973, endPoint y: 313, distance: 76.5
click at [969, 314] on div at bounding box center [776, 249] width 443 height 284
click at [1248, 59] on link "Download file" at bounding box center [1223, 66] width 86 height 26
click at [259, 14] on link "Diecut layouts" at bounding box center [237, 14] width 98 height 16
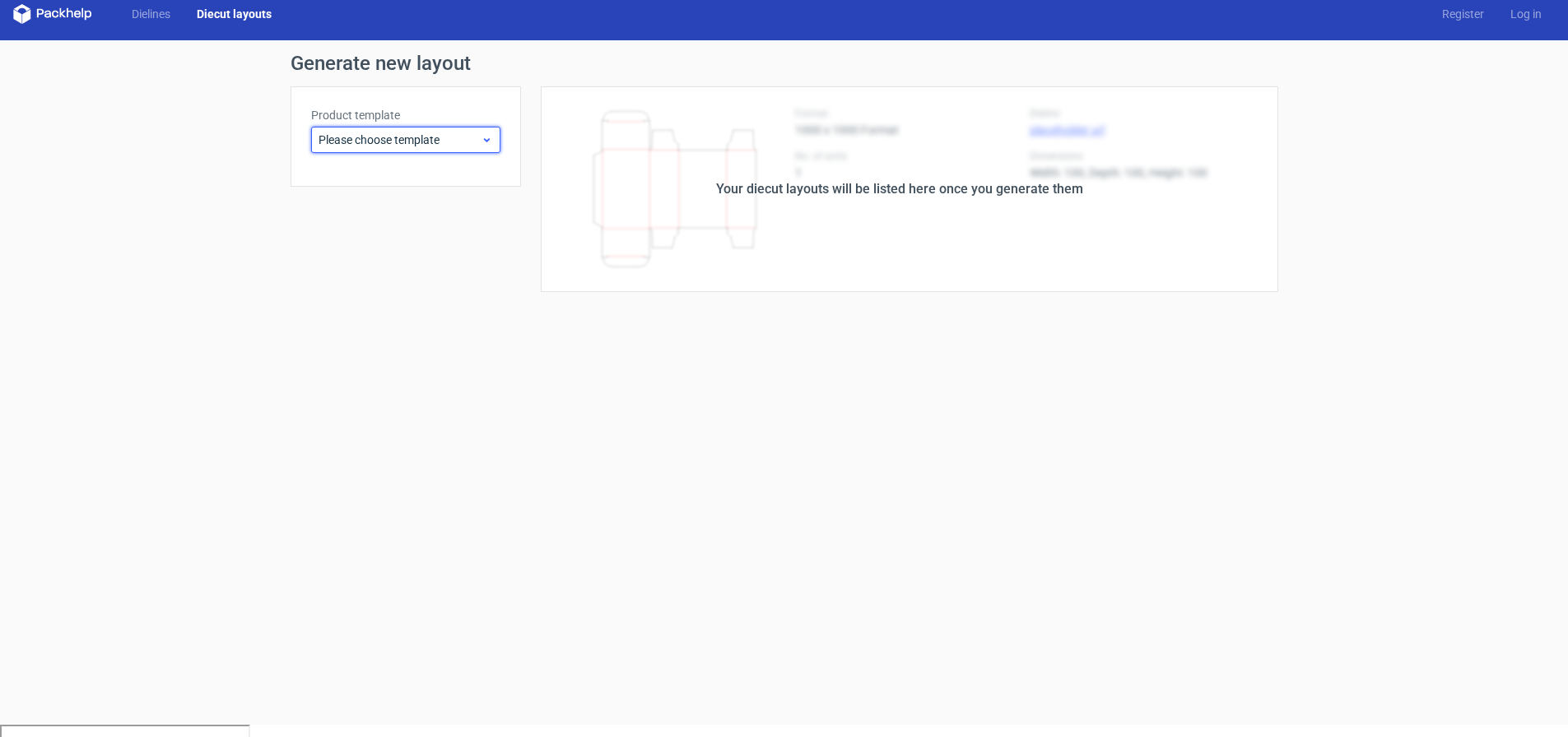
click at [462, 137] on span "Please choose template" at bounding box center [399, 140] width 162 height 16
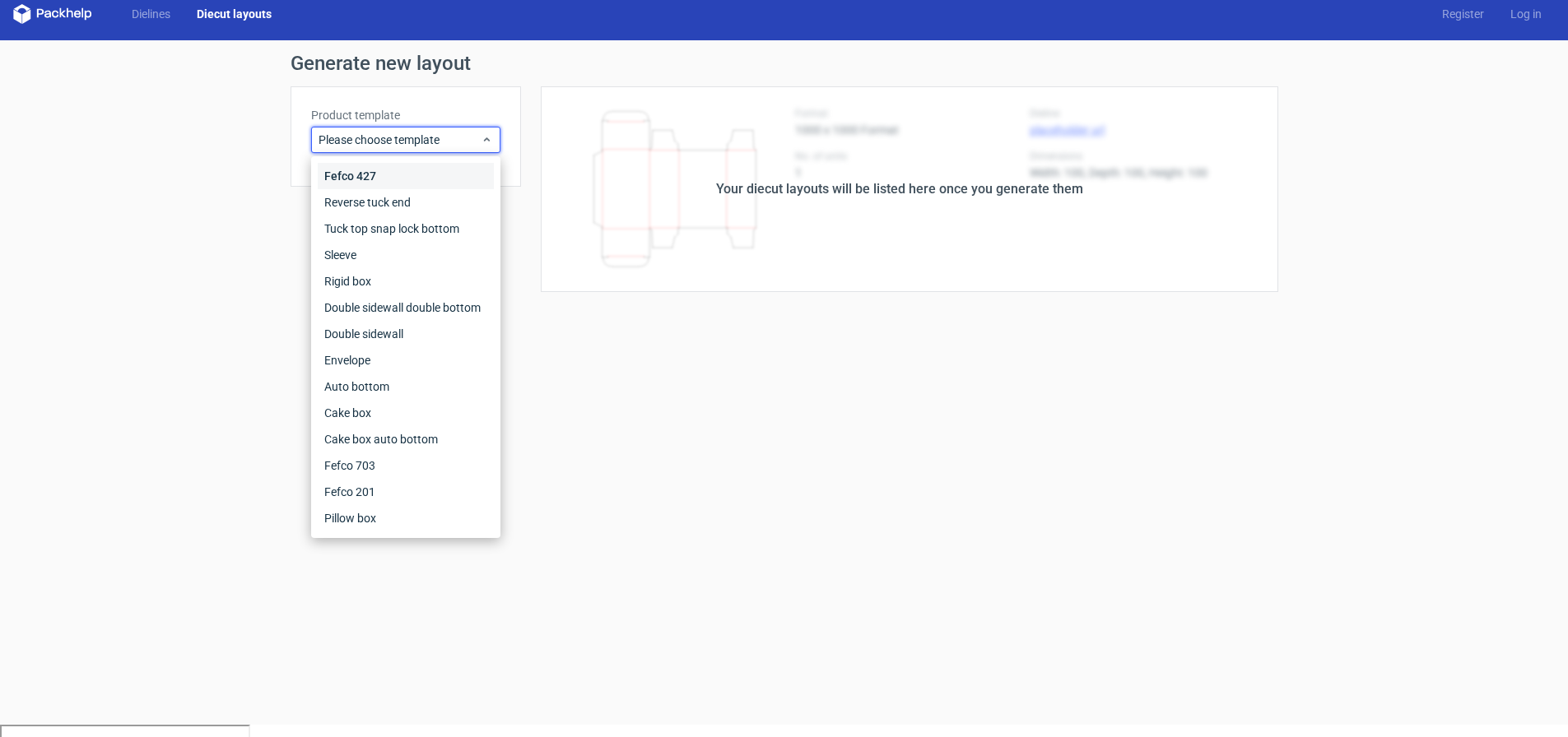
click at [388, 174] on div "Fefco 427" at bounding box center [405, 176] width 177 height 26
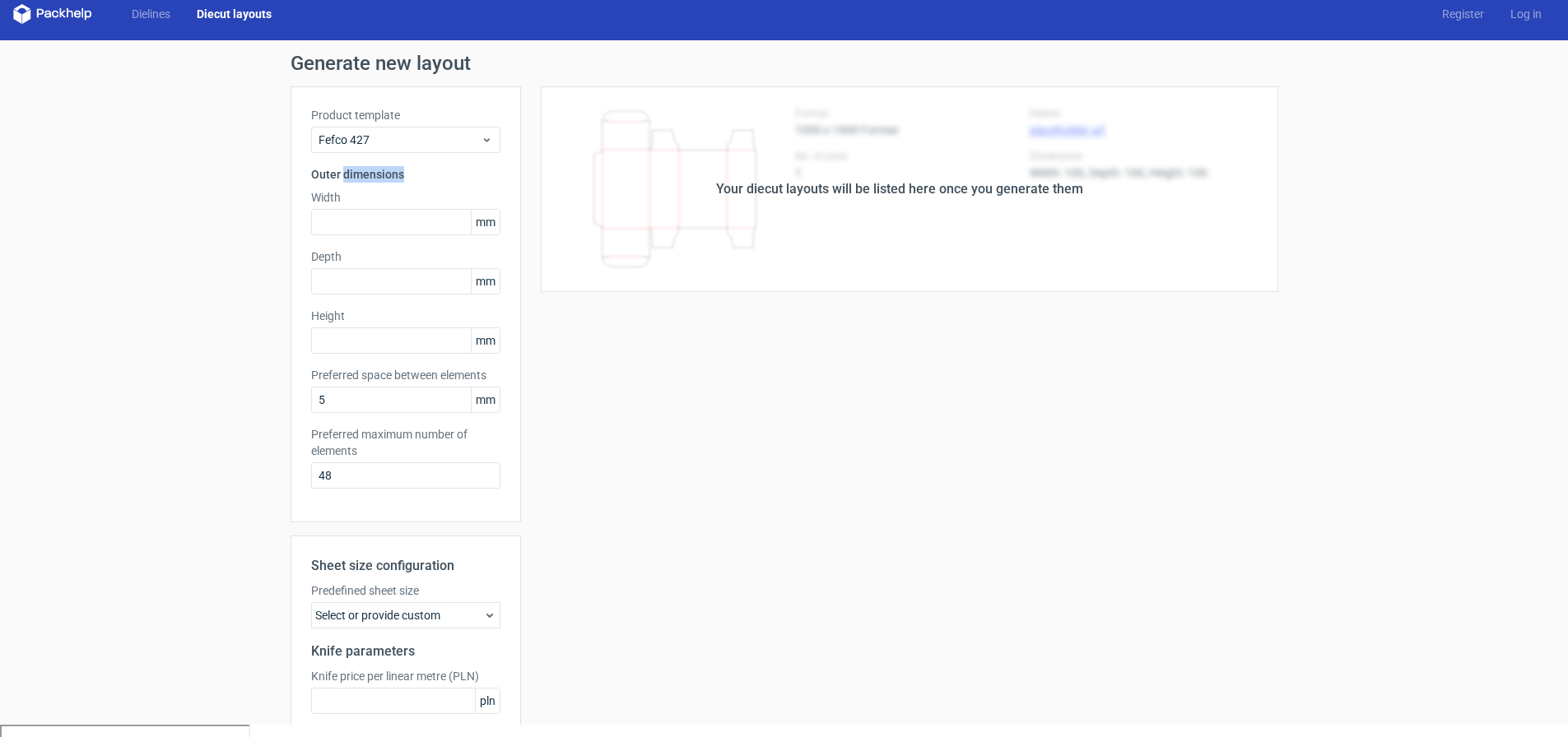
click at [388, 174] on h3 "Outer dimensions" at bounding box center [406, 174] width 189 height 16
click at [424, 132] on span "Fefco 427" at bounding box center [399, 140] width 162 height 16
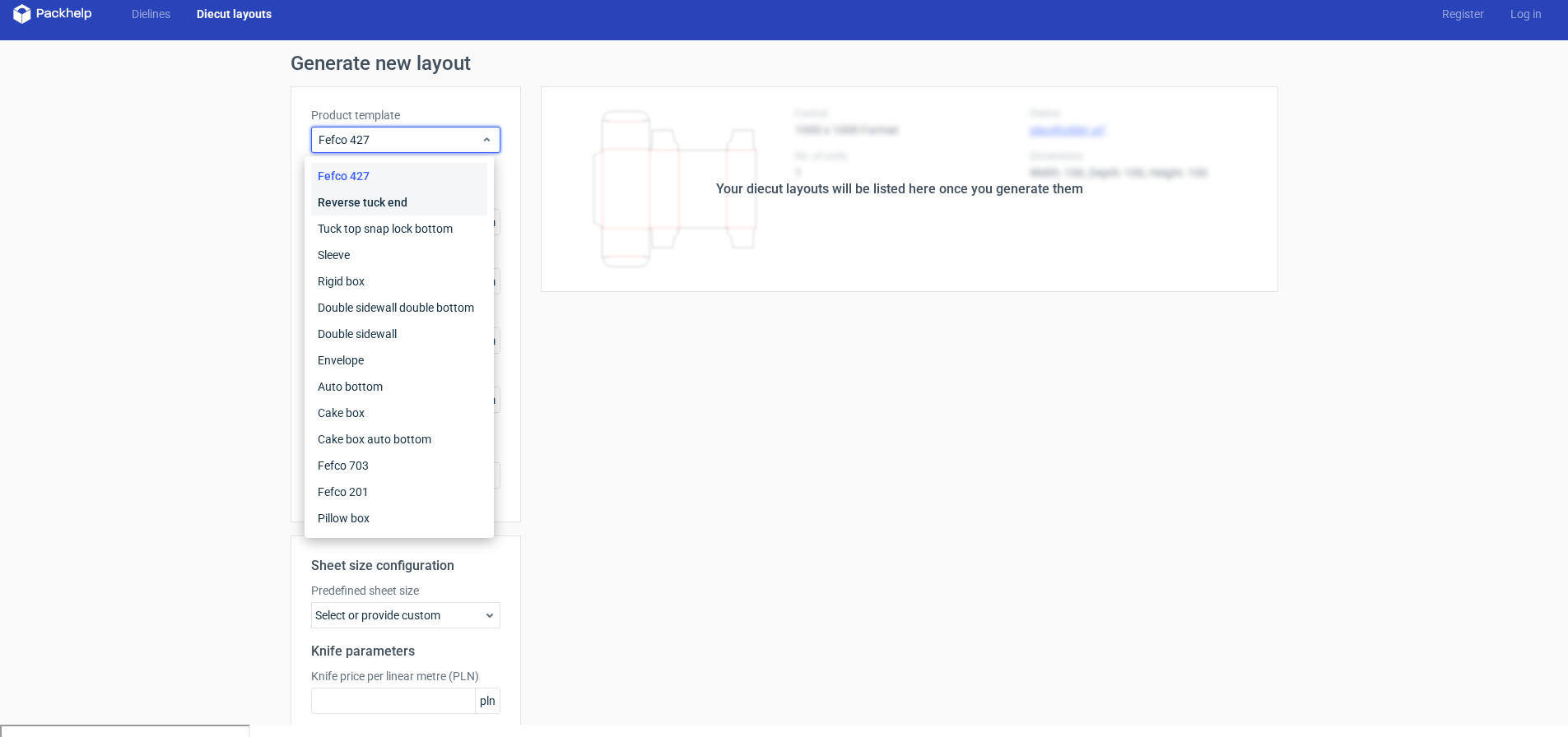
click at [423, 203] on div "Reverse tuck end" at bounding box center [399, 202] width 177 height 26
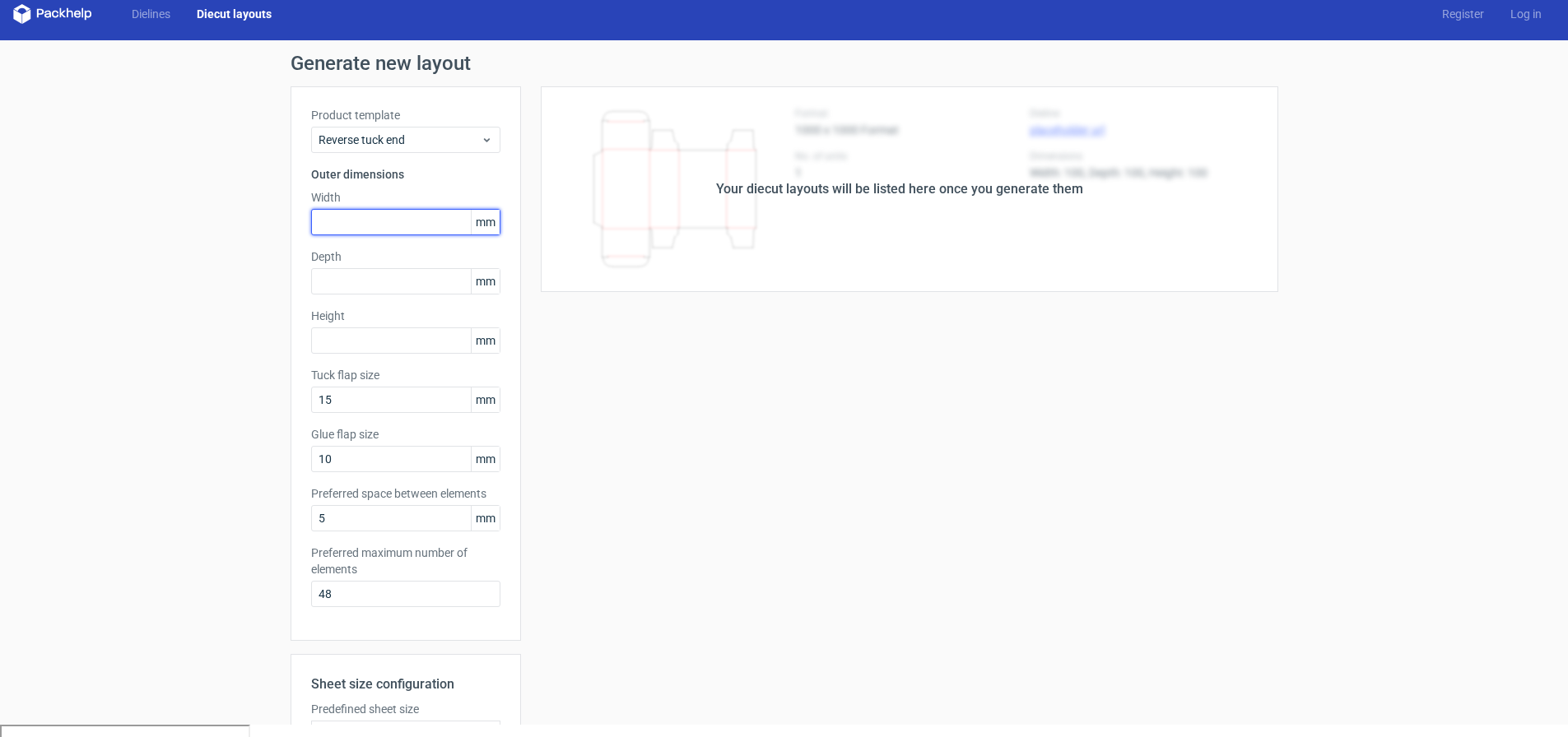
click at [387, 225] on input "text" at bounding box center [406, 222] width 189 height 26
type input "160"
click at [383, 272] on input "text" at bounding box center [406, 281] width 189 height 26
type input "41"
click at [369, 339] on input "text" at bounding box center [406, 341] width 189 height 26
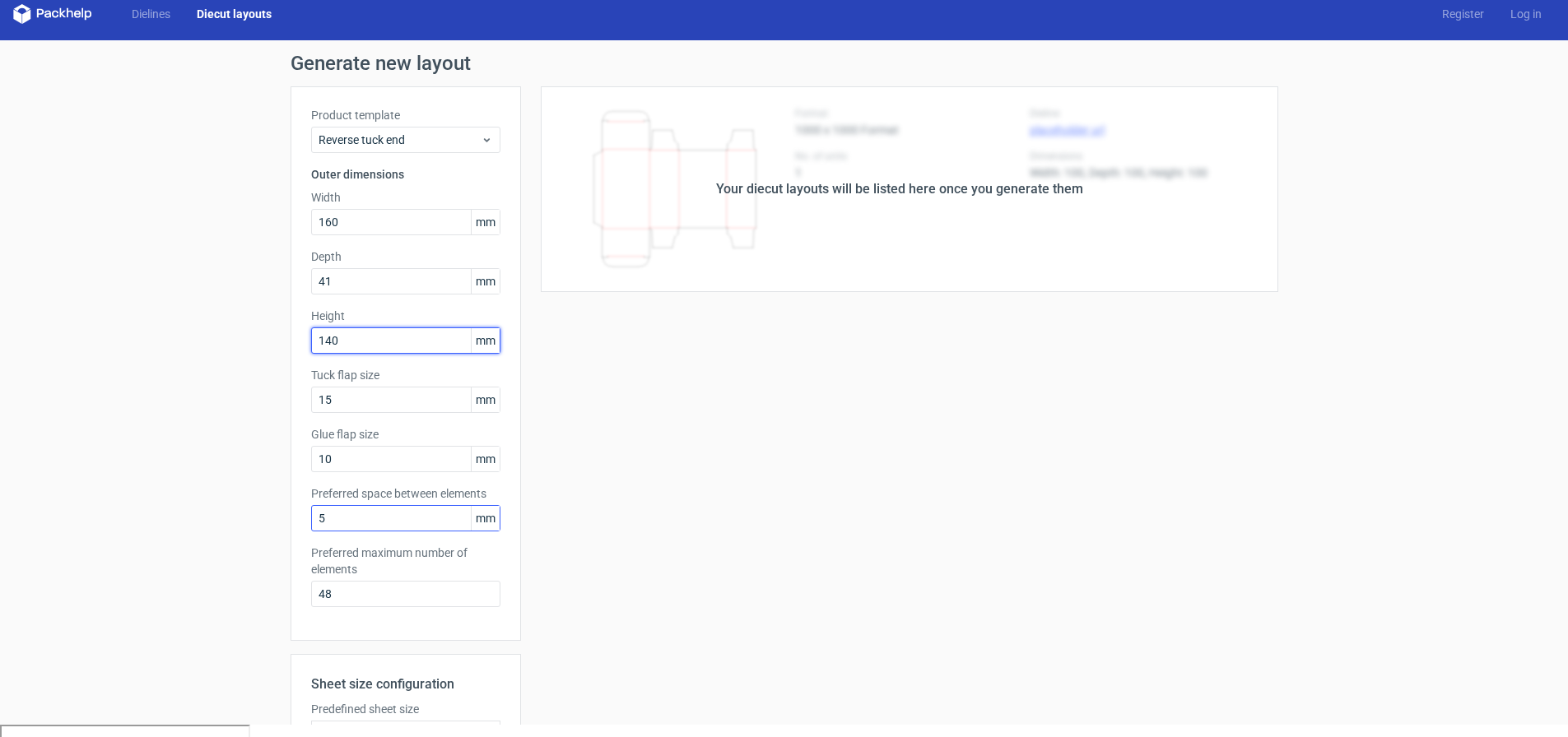
type input "140"
click at [414, 516] on input "5" at bounding box center [406, 518] width 189 height 26
drag, startPoint x: 244, startPoint y: 515, endPoint x: 197, endPoint y: 518, distance: 47.1
click at [197, 518] on div "Generate new layout Product template Reverse tuck end Outer dimensions Width 16…" at bounding box center [784, 516] width 1568 height 952
type input "15"
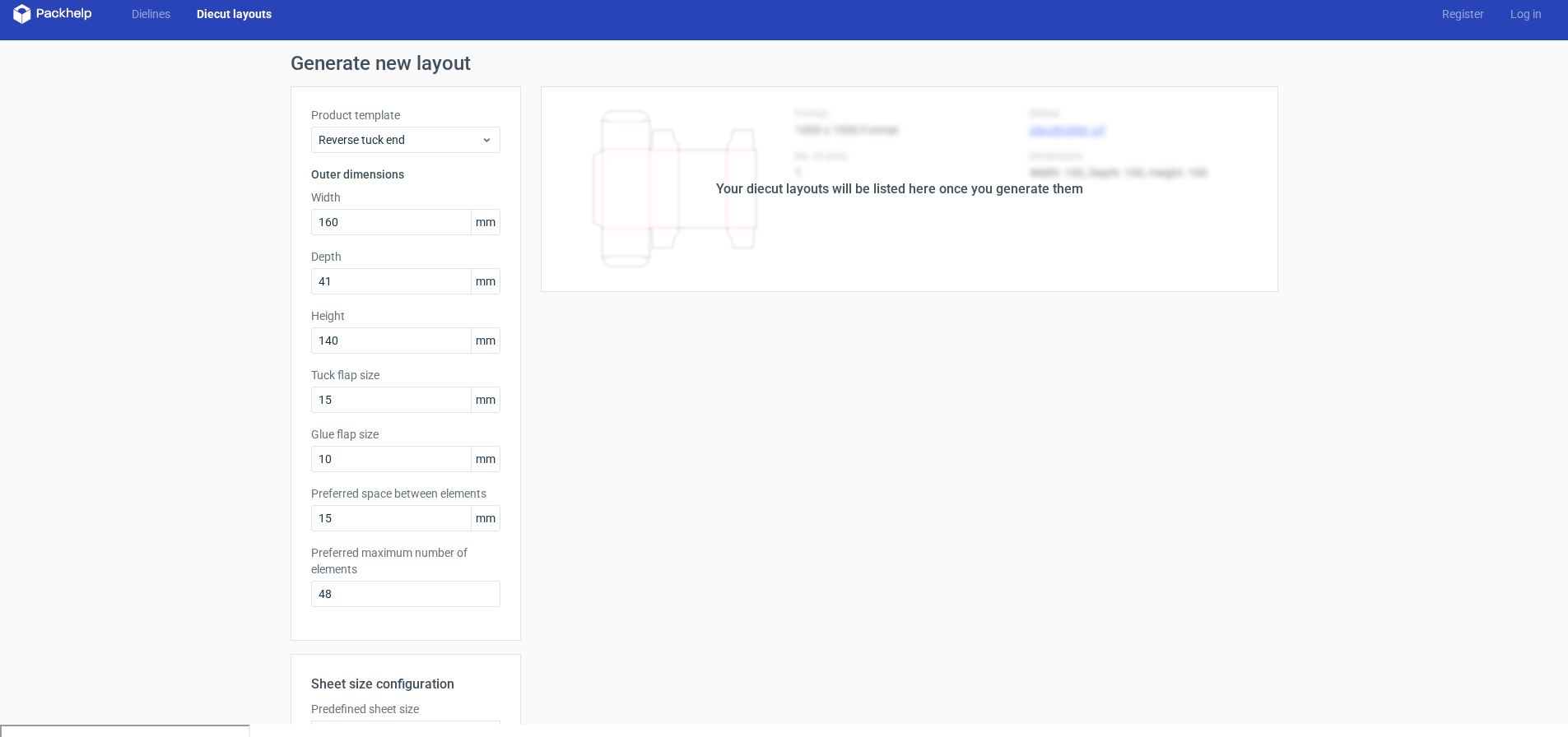
click at [197, 518] on div "Generate new layout Product template Reverse tuck end Outer dimensions Width 16…" at bounding box center [784, 516] width 1568 height 952
drag, startPoint x: 359, startPoint y: 446, endPoint x: 278, endPoint y: 466, distance: 83.4
click at [254, 453] on div "Generate new layout Product template Reverse tuck end Outer dimensions Width 16…" at bounding box center [784, 516] width 1568 height 952
drag, startPoint x: 330, startPoint y: 450, endPoint x: 210, endPoint y: 450, distance: 120.0
click at [210, 450] on div "Generate new layout Product template Reverse tuck end Outer dimensions Width 16…" at bounding box center [784, 516] width 1568 height 952
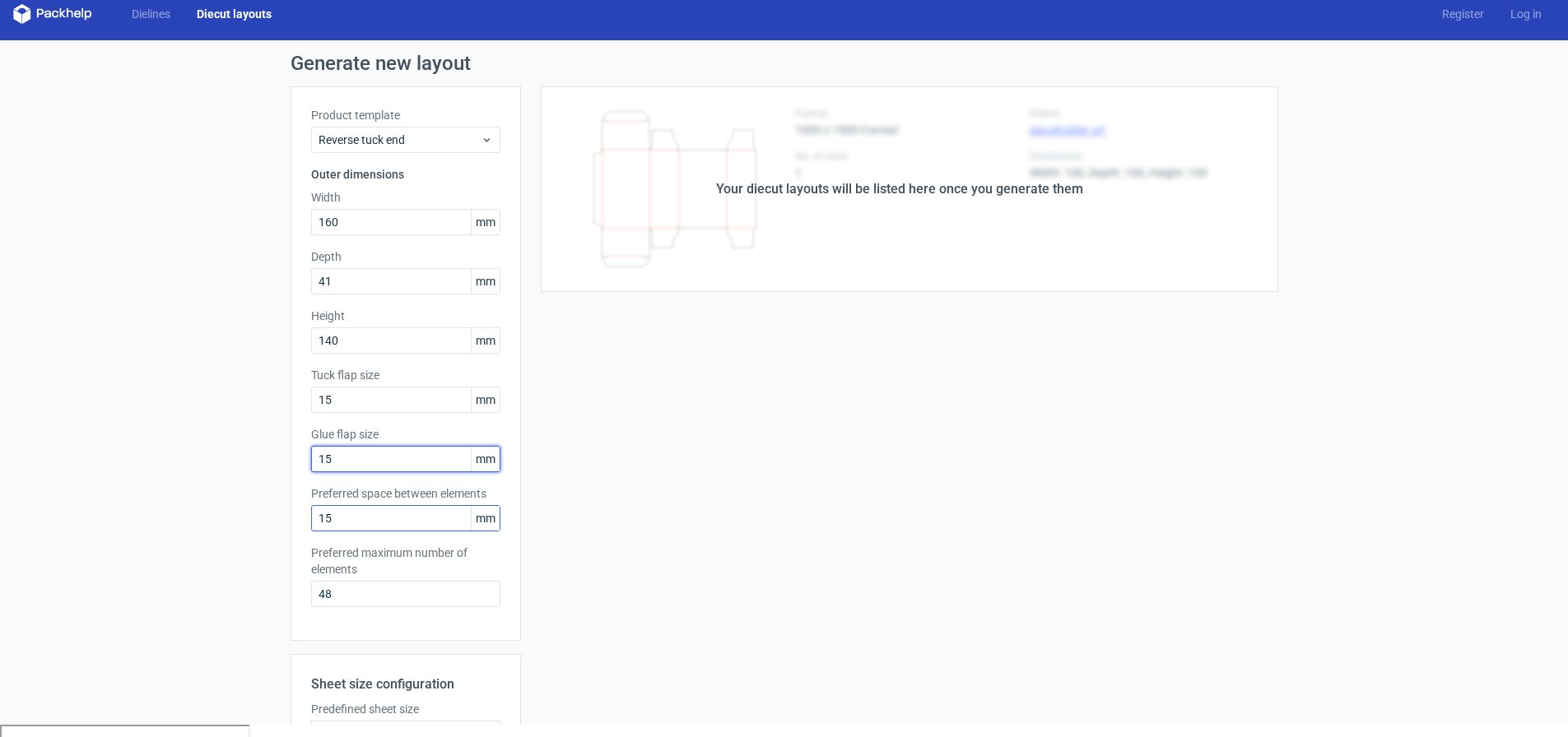
type input "15"
drag, startPoint x: 349, startPoint y: 524, endPoint x: 210, endPoint y: 506, distance: 140.2
click at [210, 506] on div "Generate new layout Product template Reverse tuck end Outer dimensions Width 16…" at bounding box center [784, 516] width 1568 height 952
type input "5"
click at [399, 560] on label "Preferred maximum number of elements" at bounding box center [406, 561] width 189 height 33
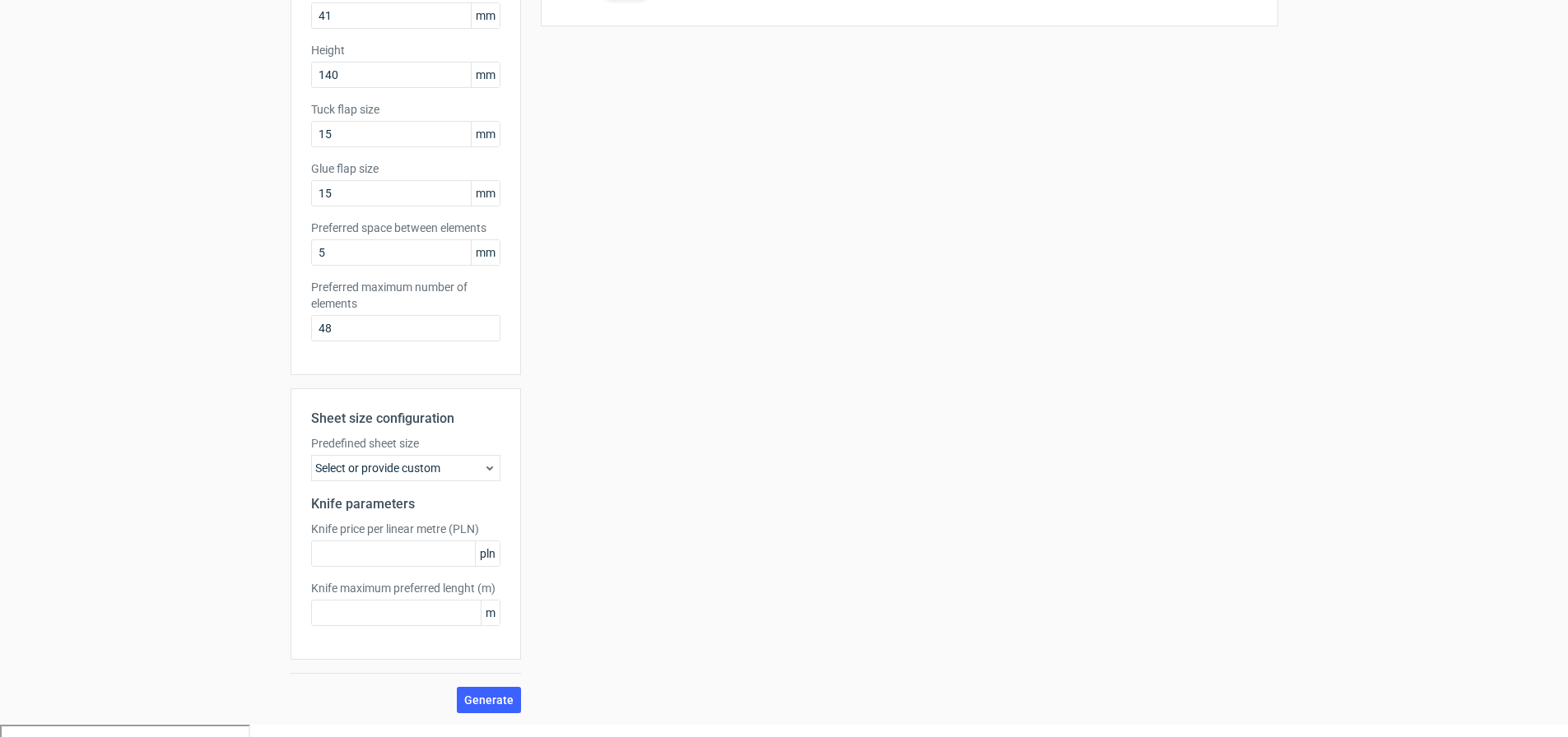
scroll to position [267, 0]
drag, startPoint x: 337, startPoint y: 331, endPoint x: 209, endPoint y: 330, distance: 128.0
click at [209, 330] on div "Generate new layout Product template Reverse tuck end Outer dimensions Width 16…" at bounding box center [784, 249] width 1568 height 952
type input "4"
click at [358, 370] on div "Product template Reverse tuck end Outer dimensions Width 160 mm Depth 41 mm Hei…" at bounding box center [405, 96] width 231 height 555
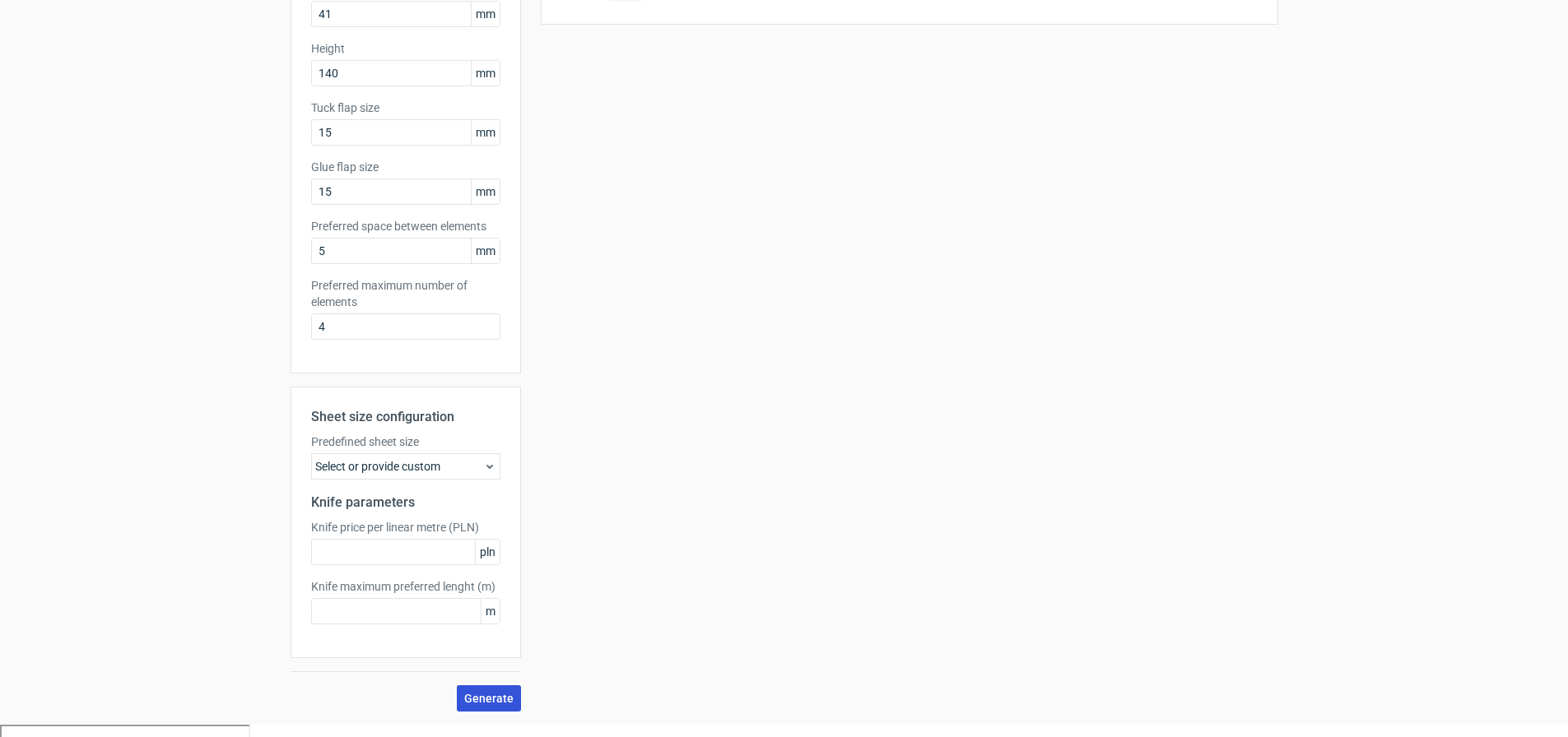
click at [496, 700] on span "Generate" at bounding box center [488, 698] width 49 height 12
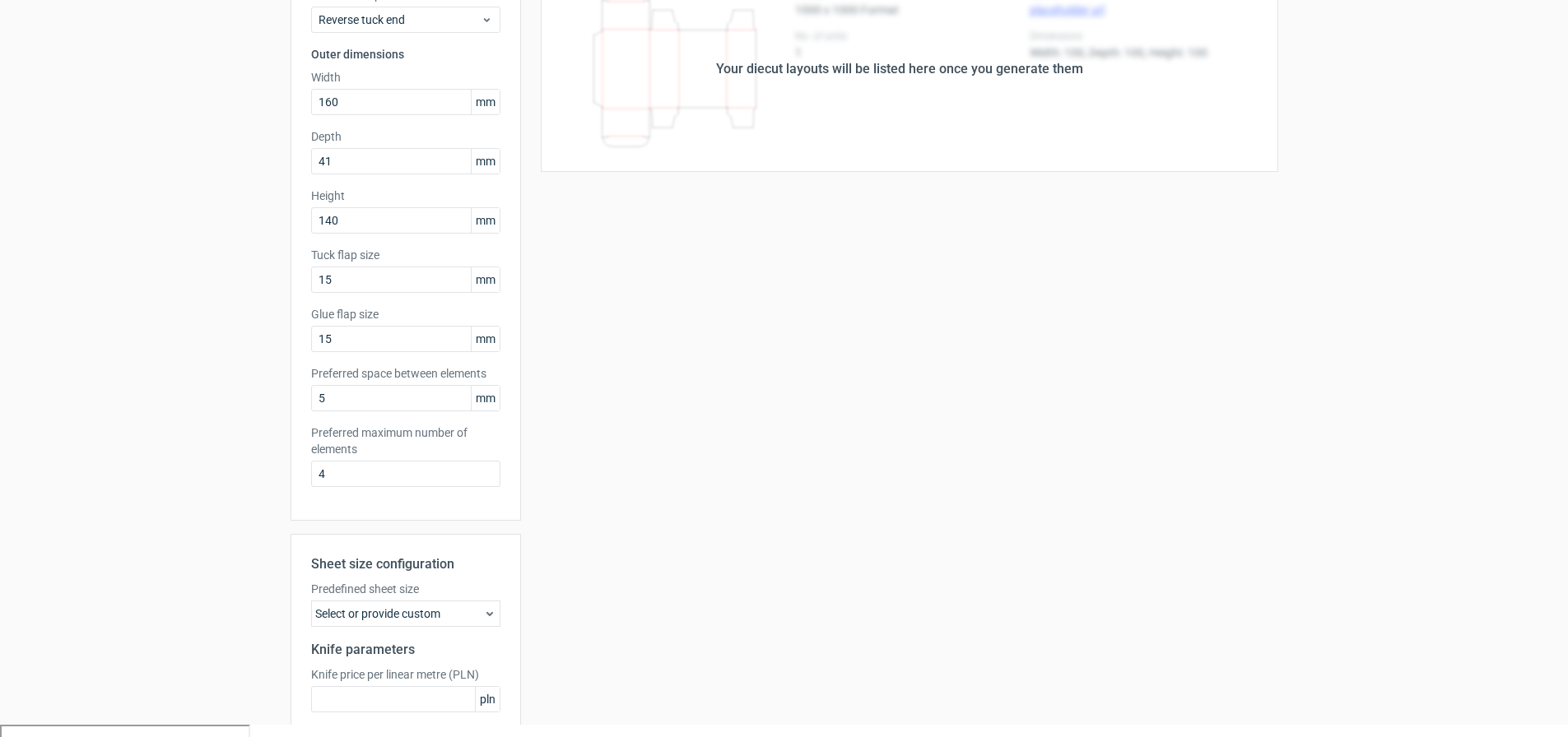
scroll to position [0, 0]
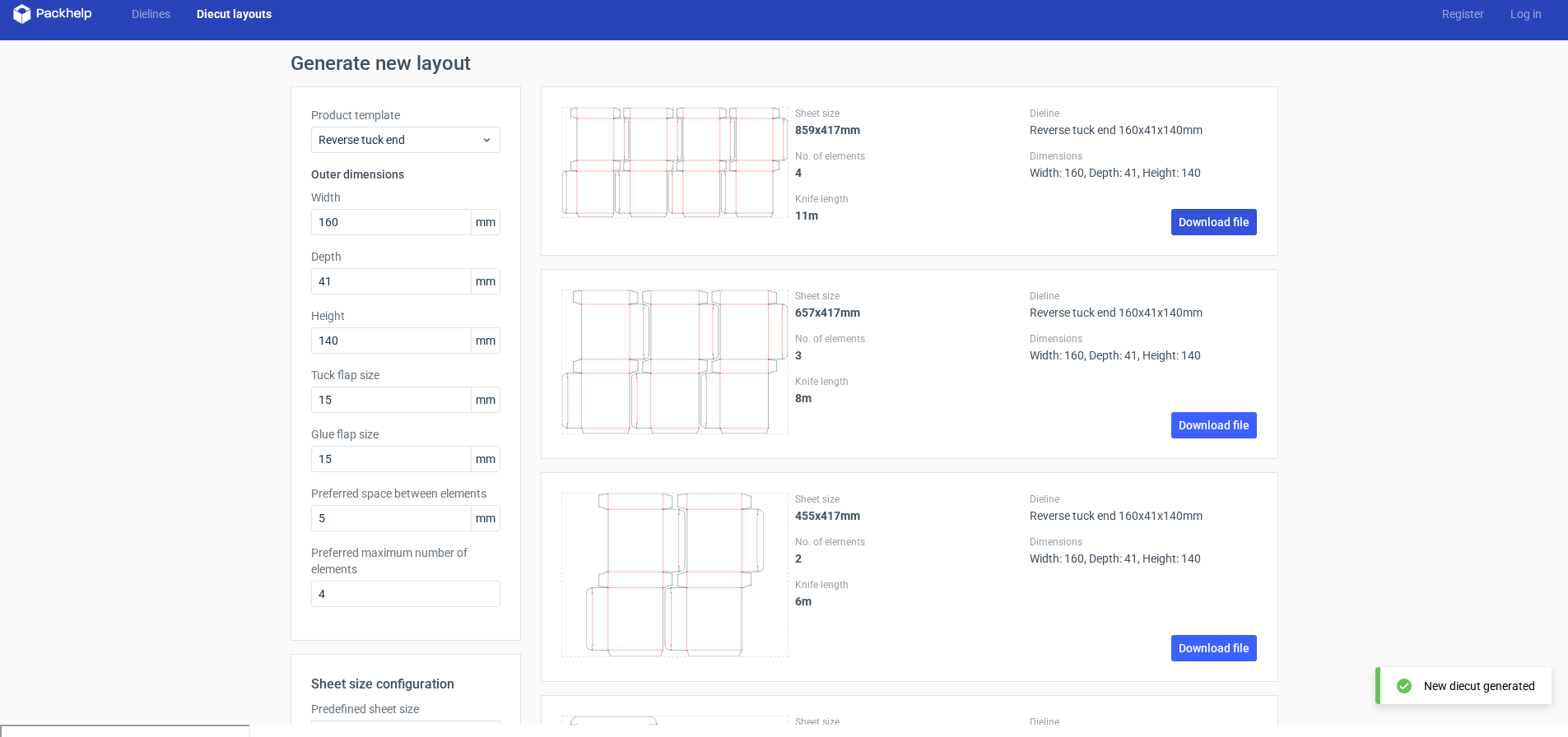
click at [1196, 224] on link "Download file" at bounding box center [1214, 222] width 86 height 26
